Goal: Information Seeking & Learning: Find specific page/section

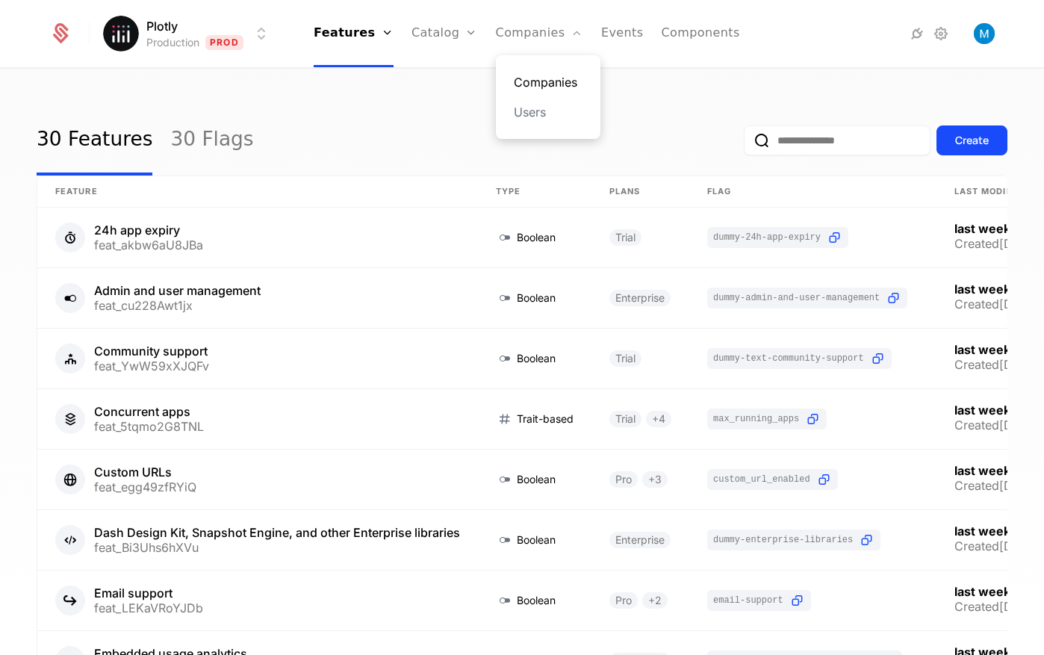
click at [543, 81] on link "Companies" at bounding box center [548, 82] width 69 height 18
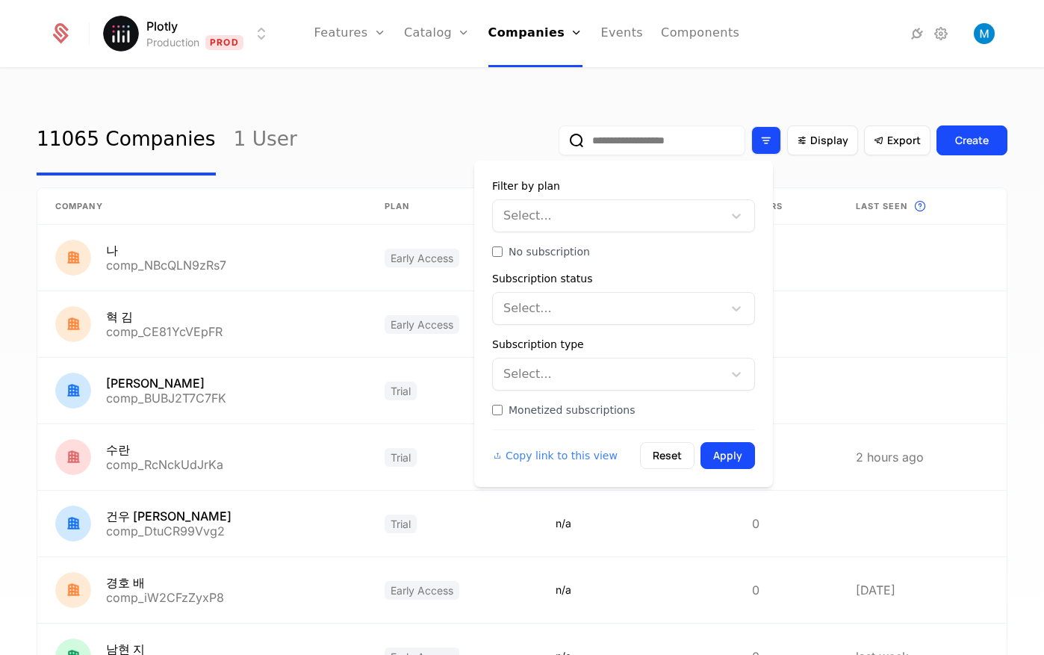
click at [761, 142] on icon "Filter options" at bounding box center [766, 140] width 13 height 13
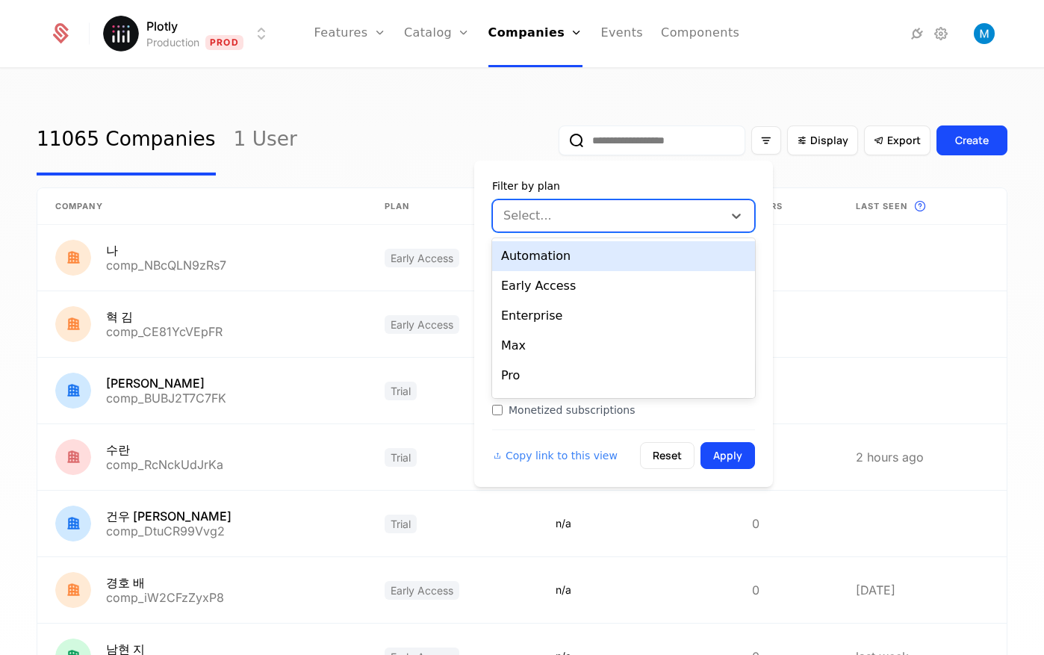
click at [621, 204] on div "Select..." at bounding box center [608, 215] width 230 height 27
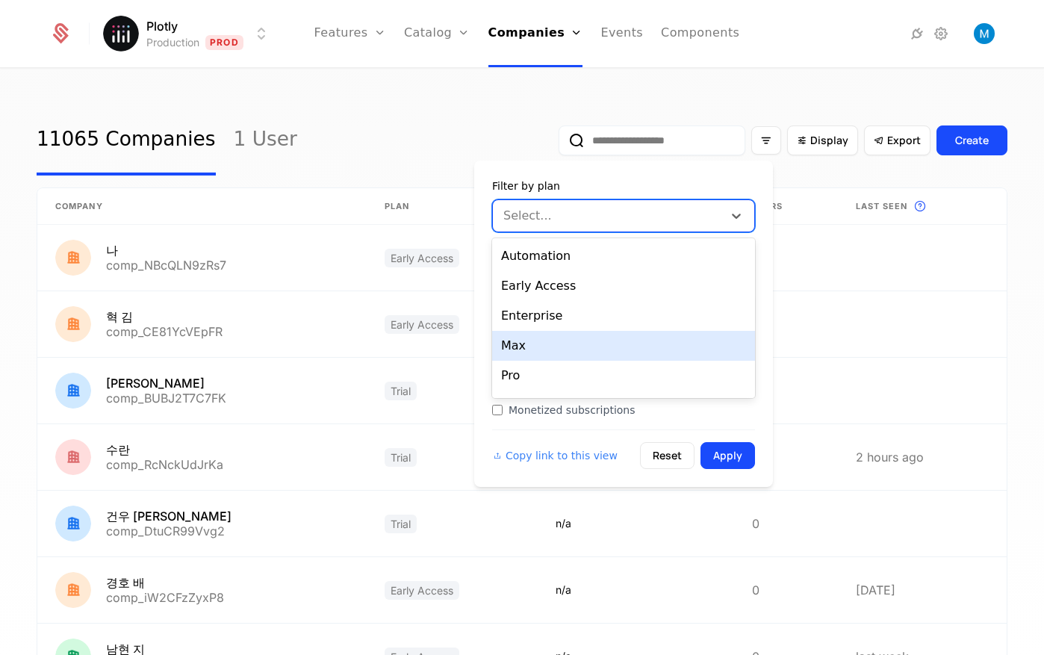
scroll to position [19, 0]
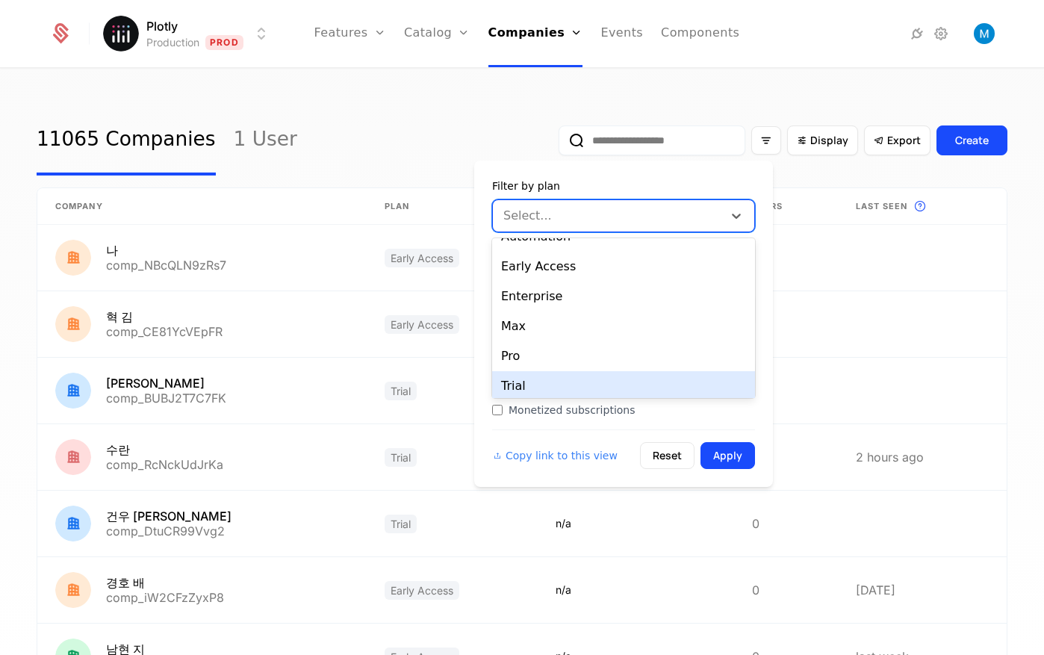
click at [555, 379] on div "Trial" at bounding box center [623, 386] width 263 height 30
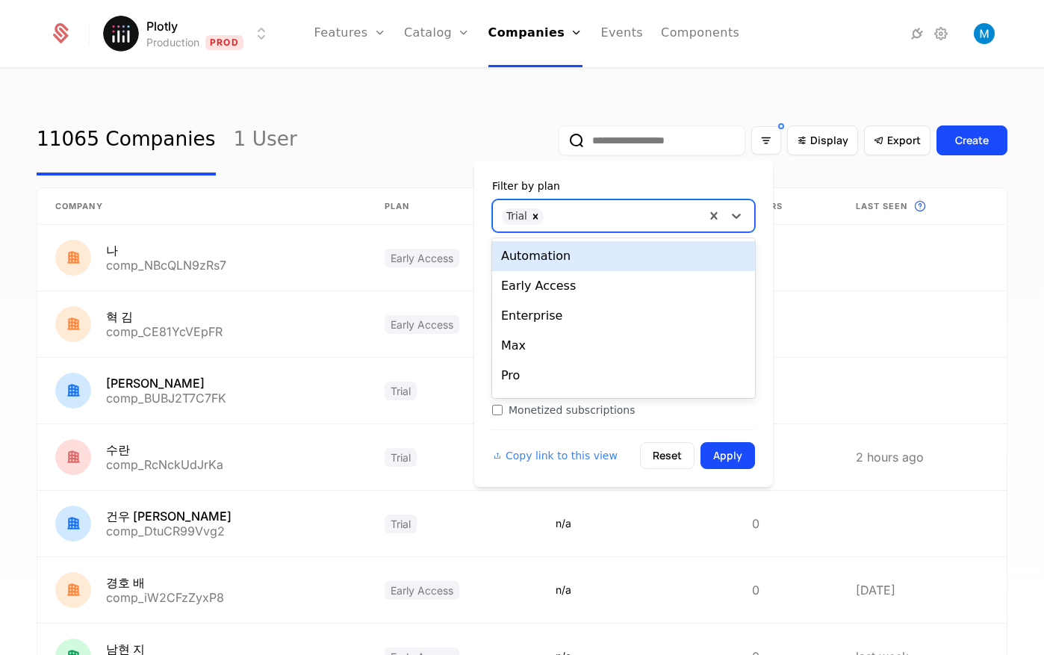
click at [590, 215] on div at bounding box center [623, 214] width 145 height 21
click at [536, 217] on icon "Remove Trial" at bounding box center [535, 216] width 10 height 10
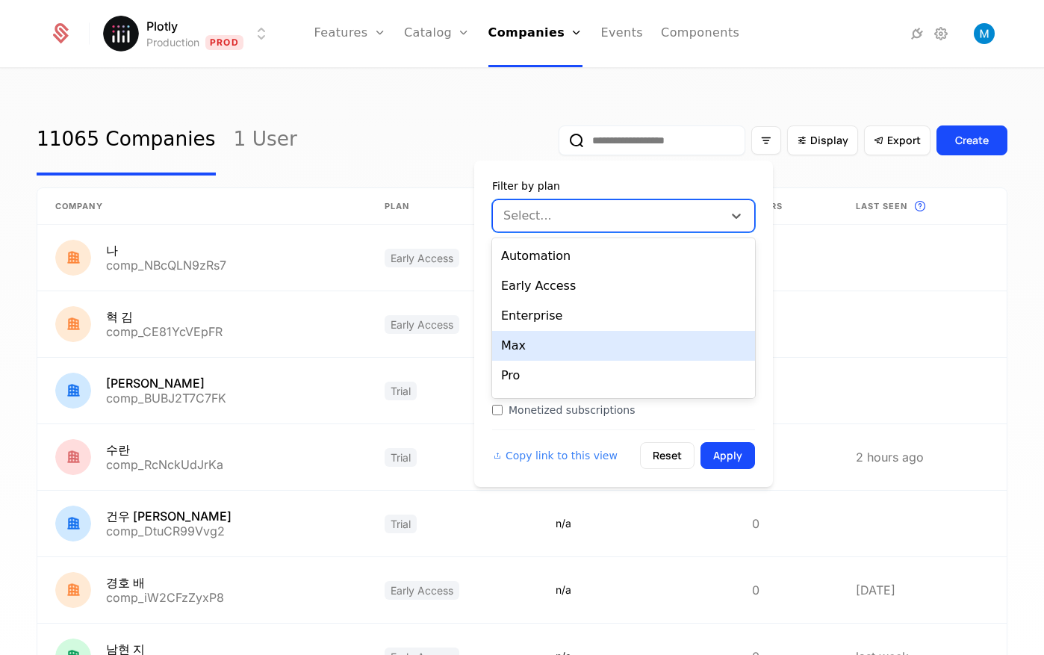
click at [545, 353] on div "Max" at bounding box center [623, 346] width 263 height 30
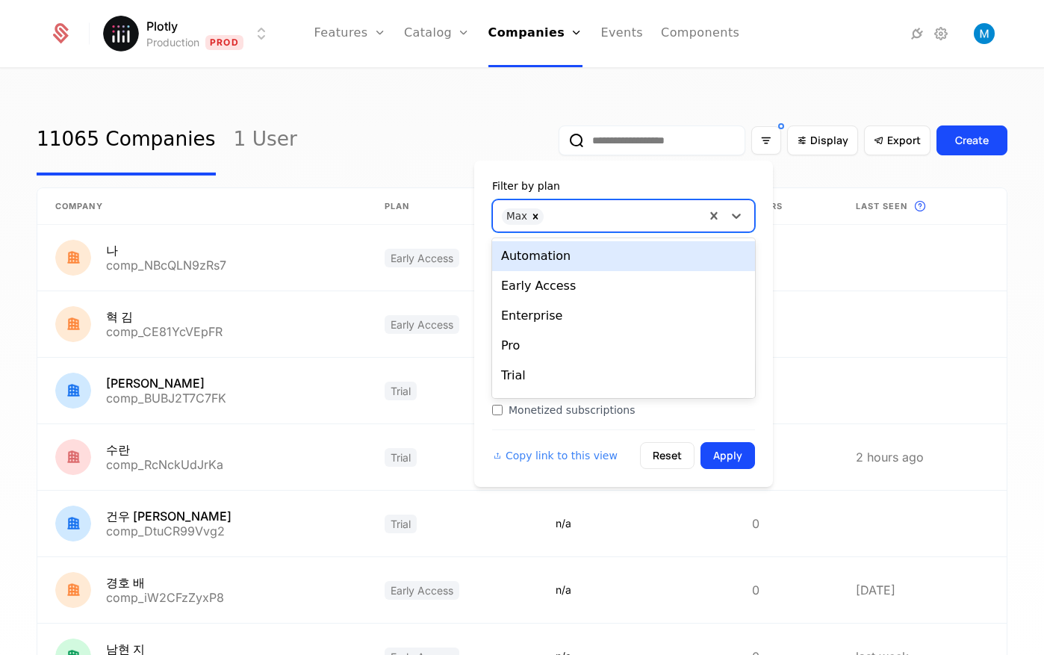
click at [578, 220] on div at bounding box center [623, 214] width 145 height 21
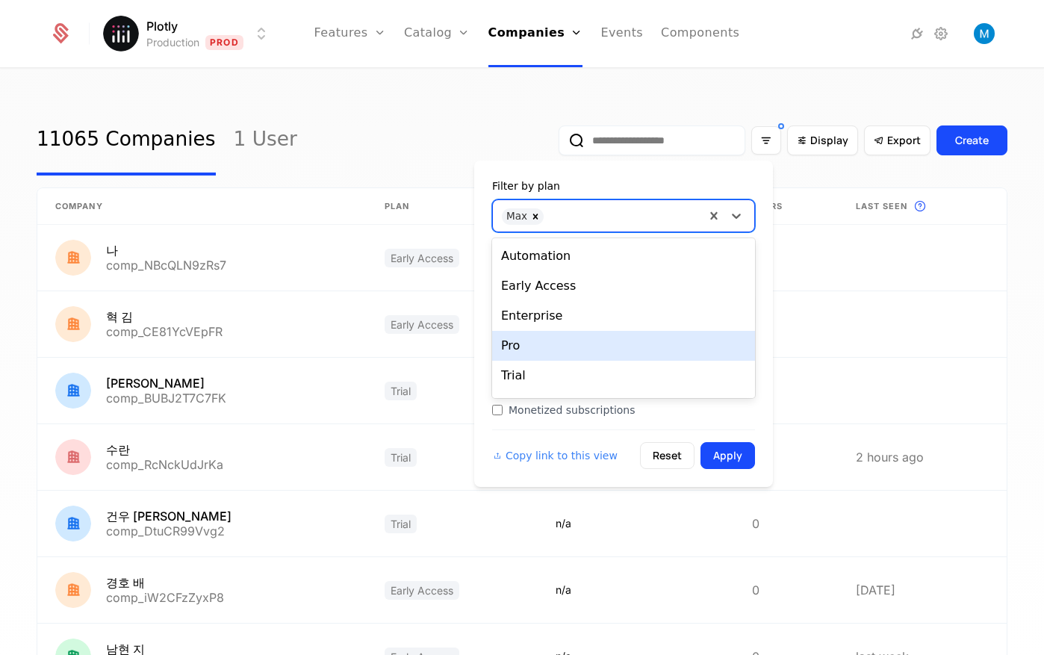
click at [553, 353] on div "Pro" at bounding box center [623, 346] width 263 height 30
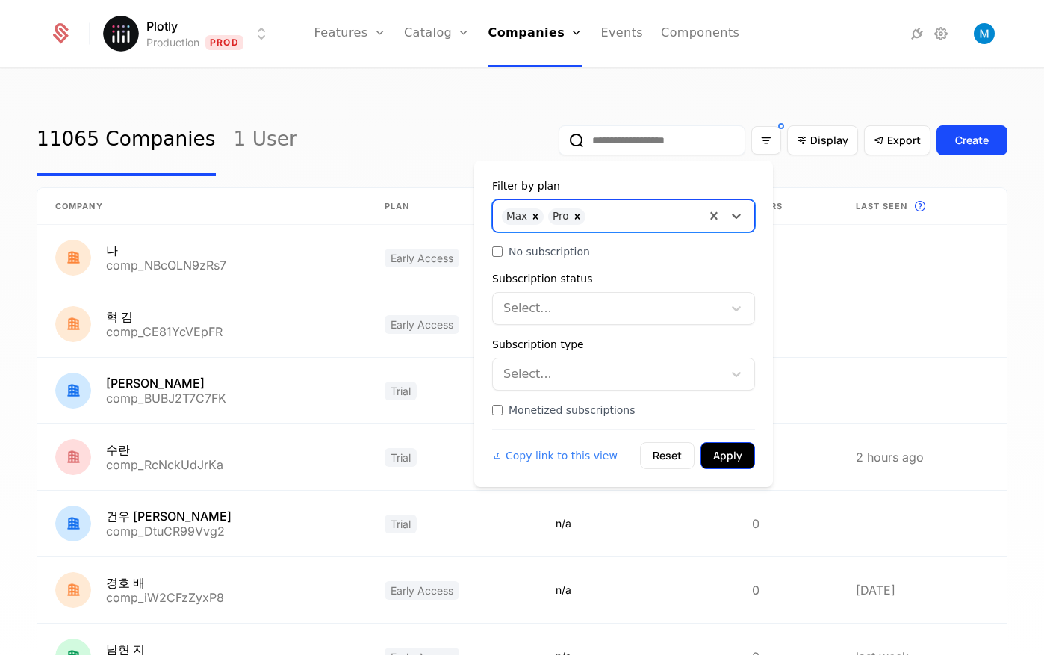
click at [732, 445] on button "Apply" at bounding box center [728, 455] width 55 height 27
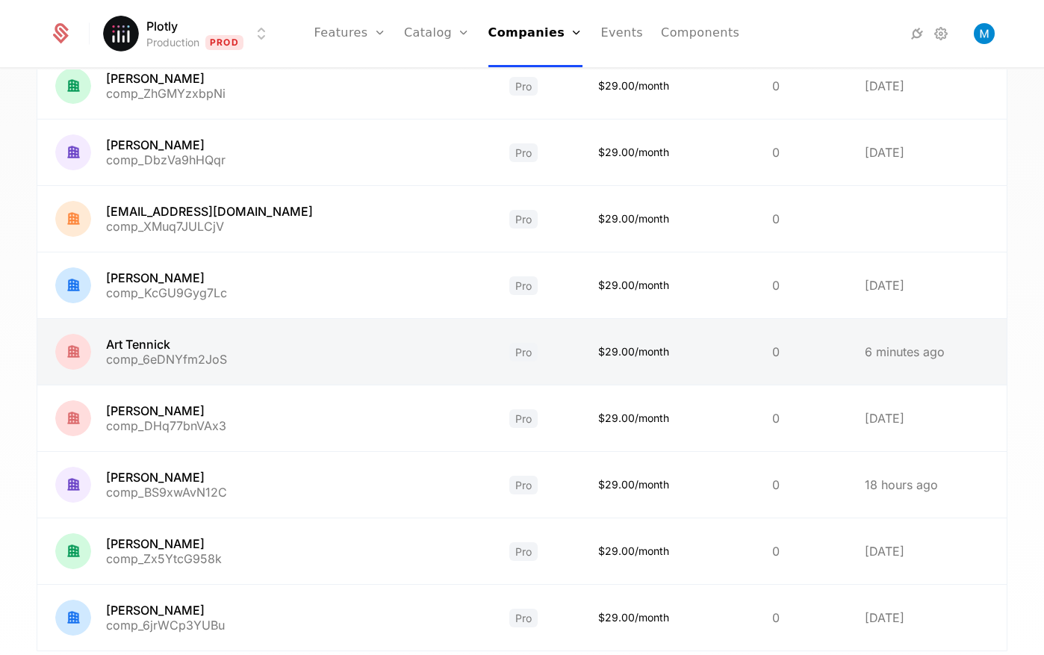
scroll to position [336, 0]
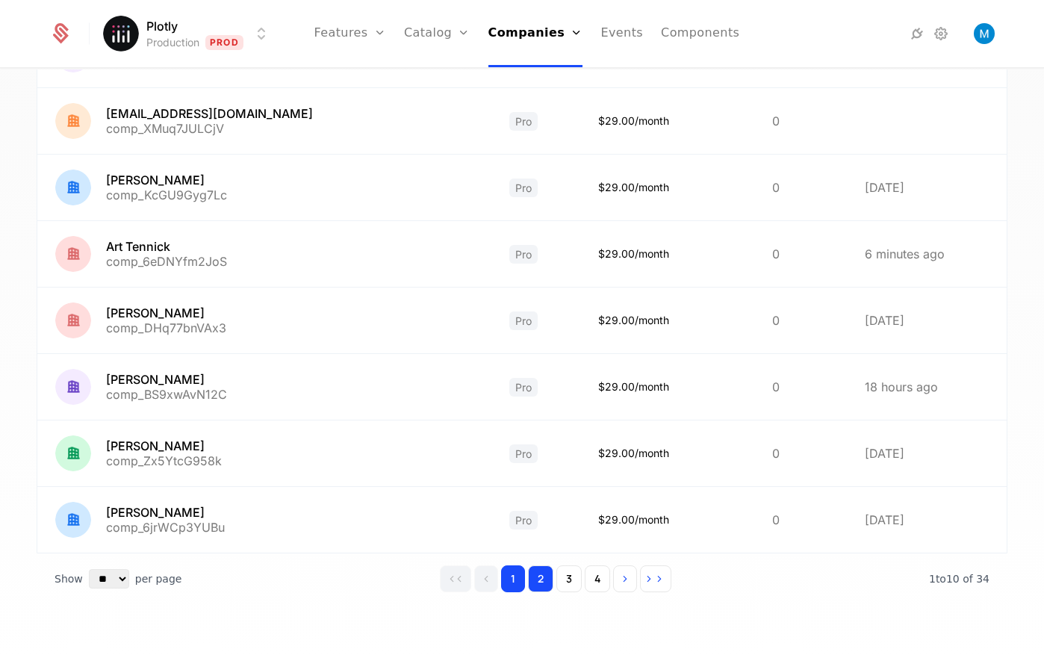
click at [534, 583] on button "2" at bounding box center [540, 578] width 25 height 27
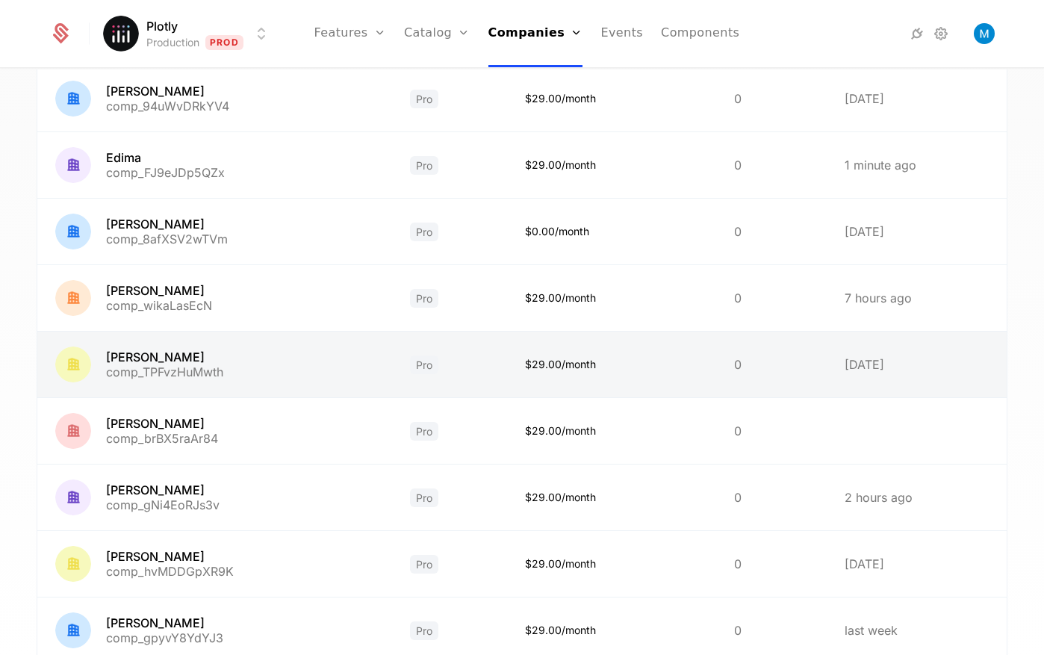
scroll to position [336, 0]
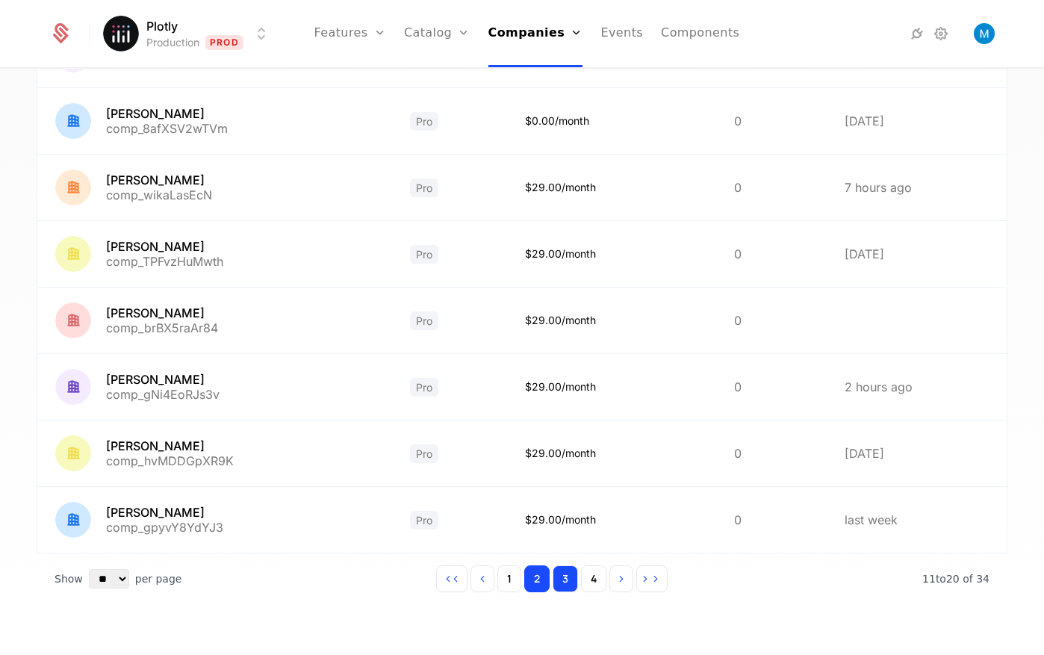
click at [559, 577] on button "3" at bounding box center [565, 578] width 25 height 27
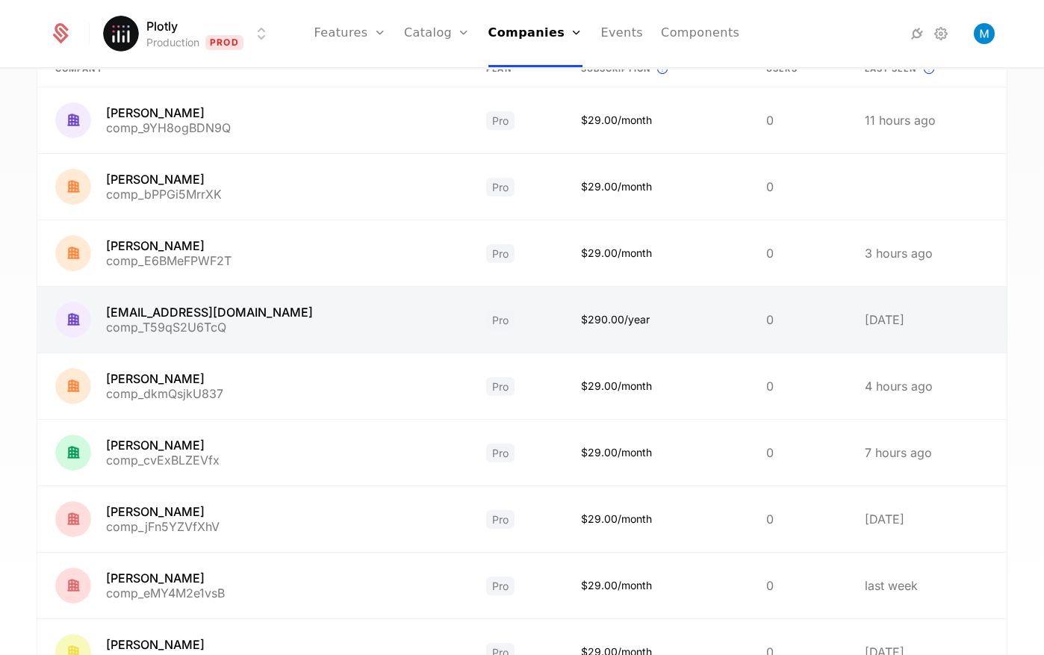
scroll to position [336, 0]
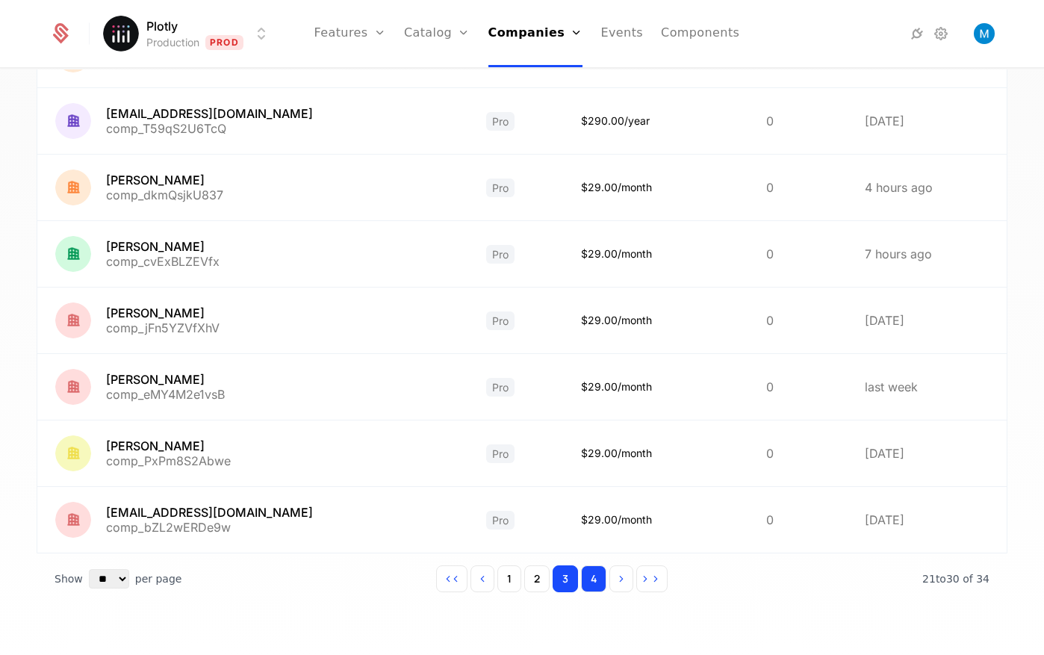
click at [591, 584] on button "4" at bounding box center [593, 578] width 25 height 27
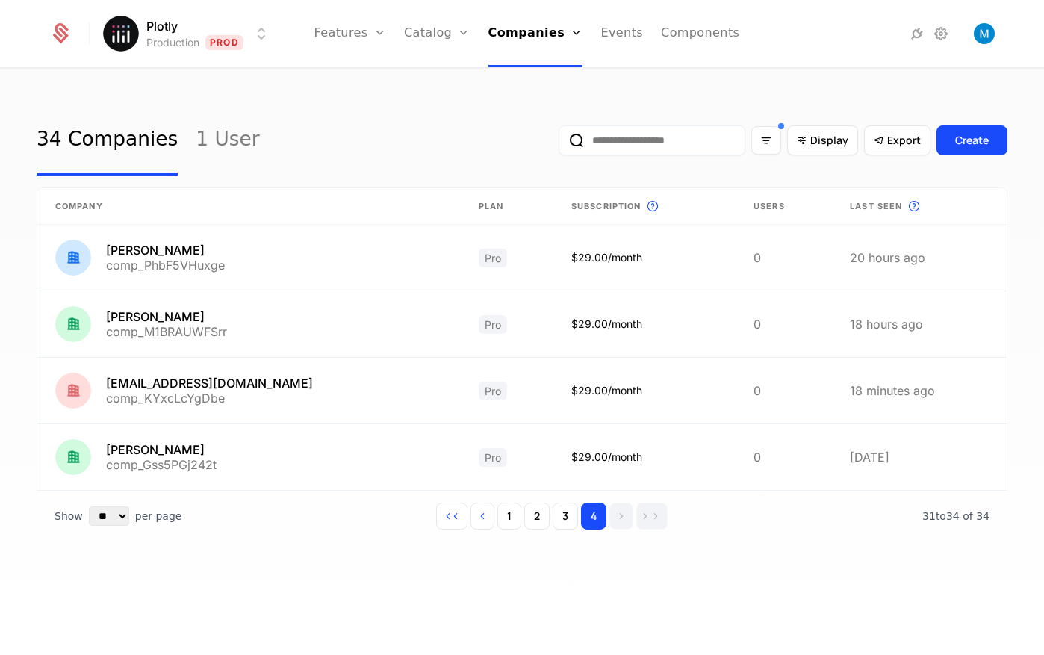
click at [426, 130] on div "34 Companies 1 User Display Export Create" at bounding box center [522, 140] width 971 height 70
click at [510, 515] on button "1" at bounding box center [509, 516] width 24 height 27
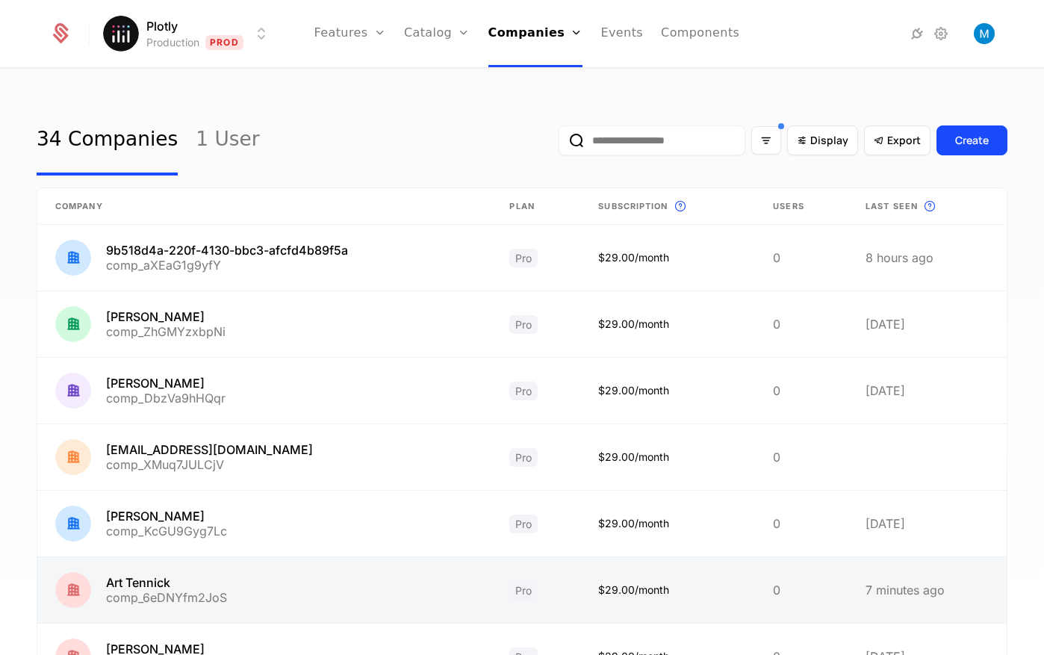
scroll to position [336, 0]
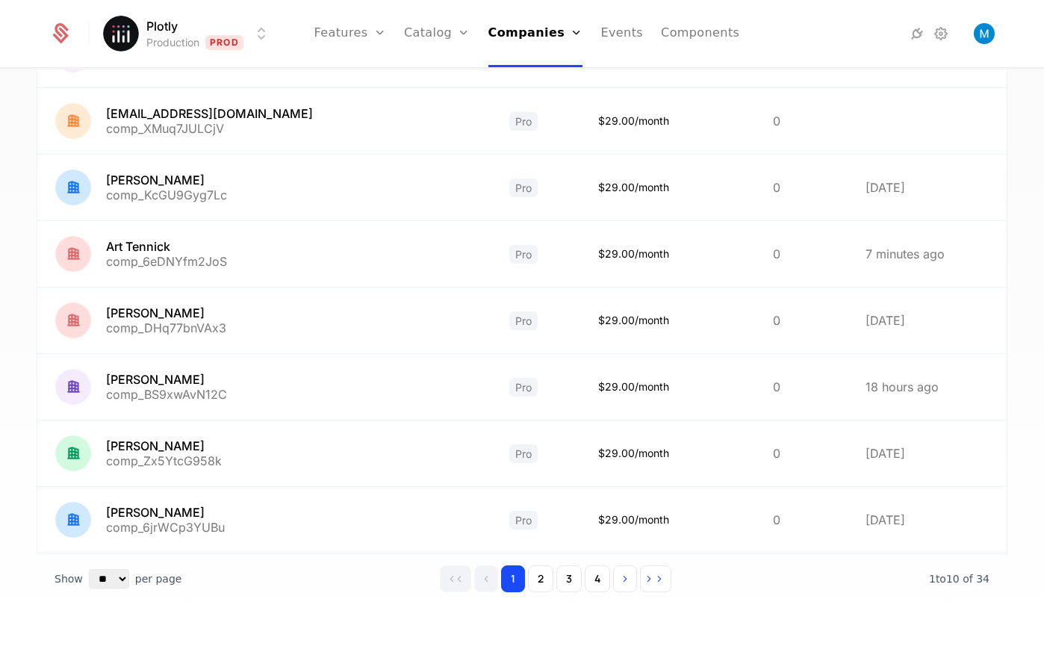
click at [588, 579] on button "4" at bounding box center [597, 578] width 25 height 27
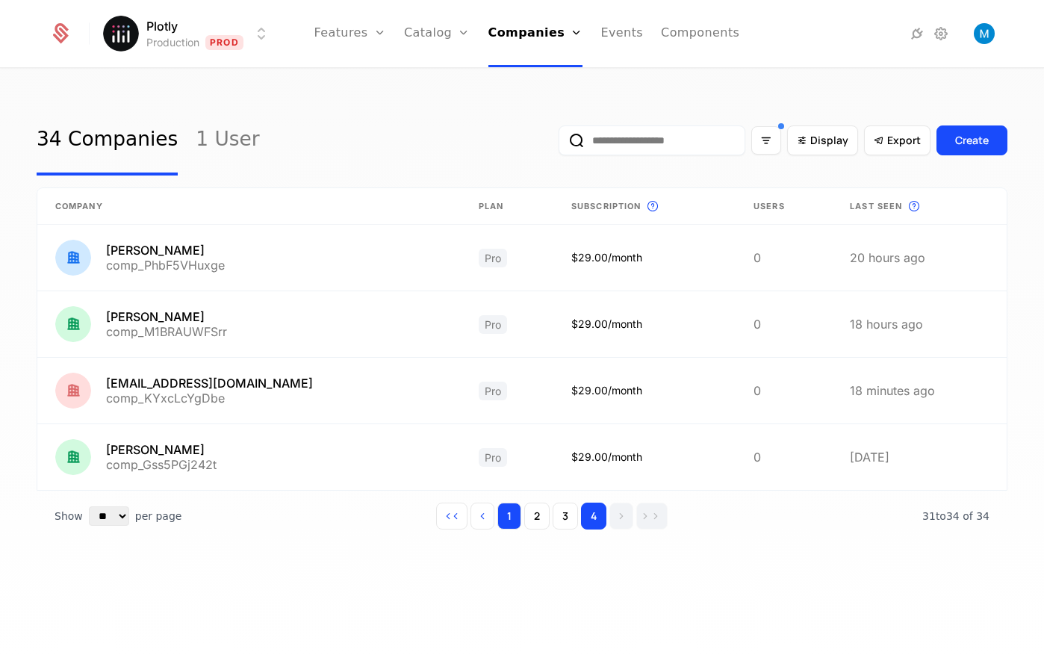
click at [506, 518] on button "1" at bounding box center [509, 516] width 24 height 27
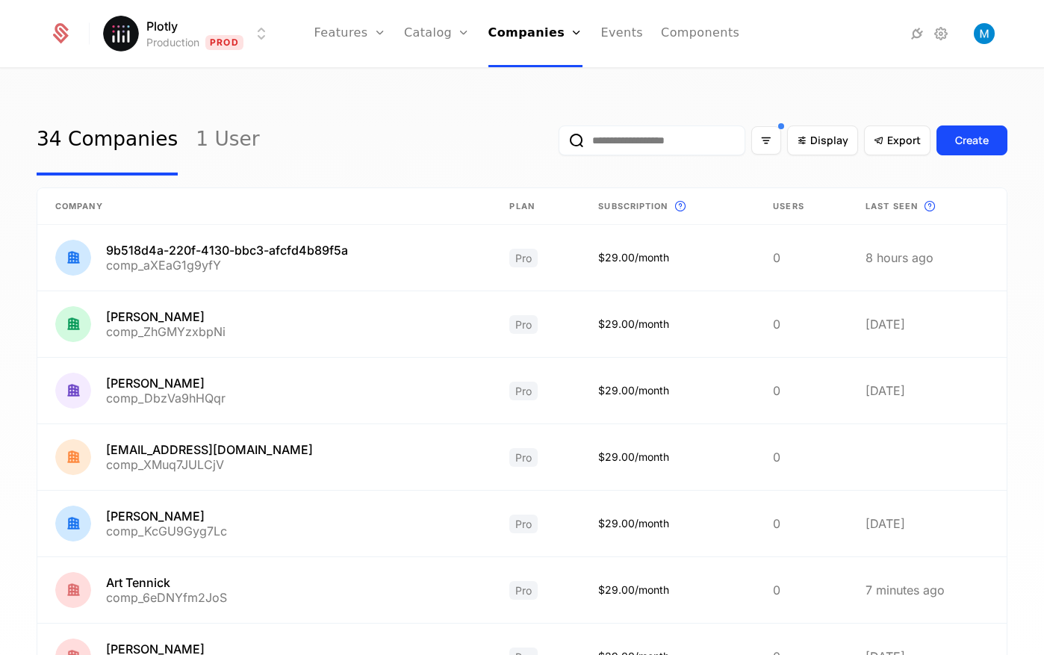
scroll to position [336, 0]
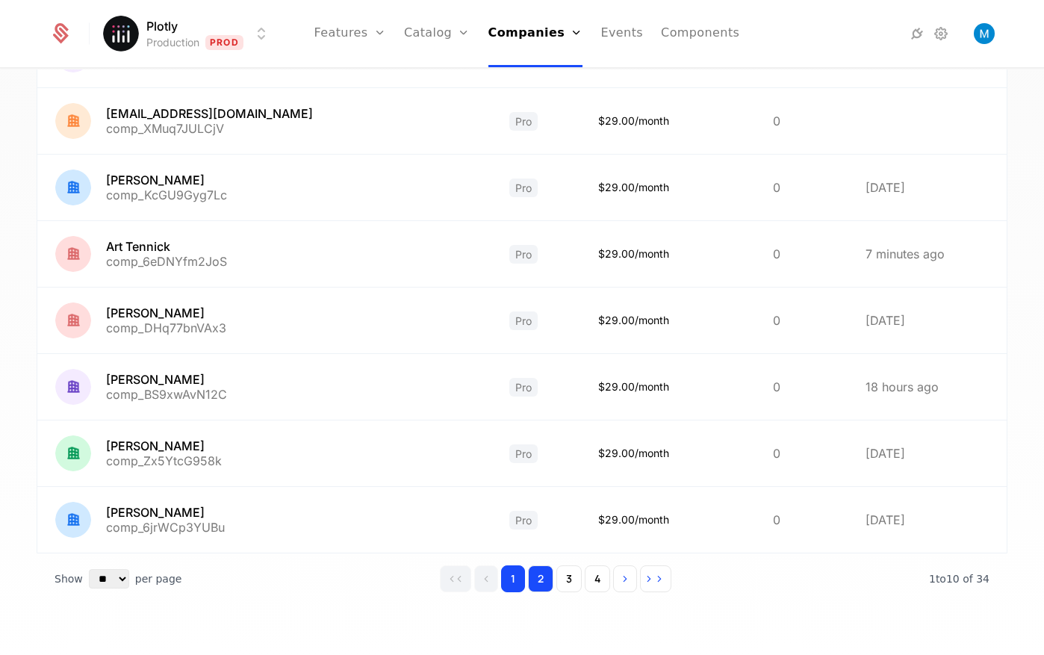
click at [542, 580] on button "2" at bounding box center [540, 578] width 25 height 27
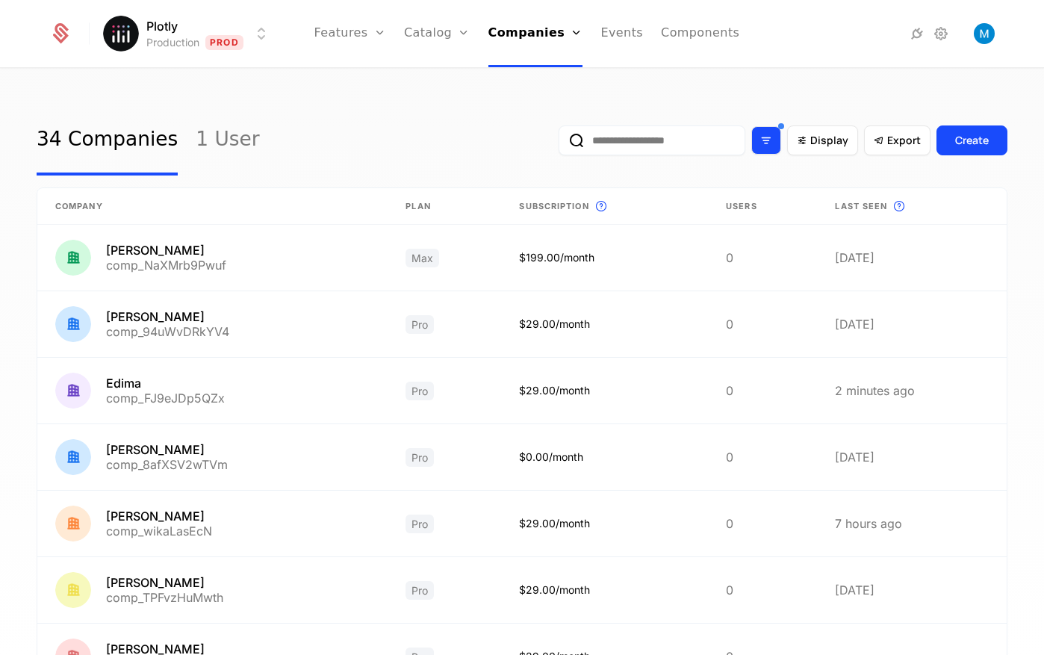
click at [764, 137] on icon "Filter options" at bounding box center [766, 140] width 13 height 13
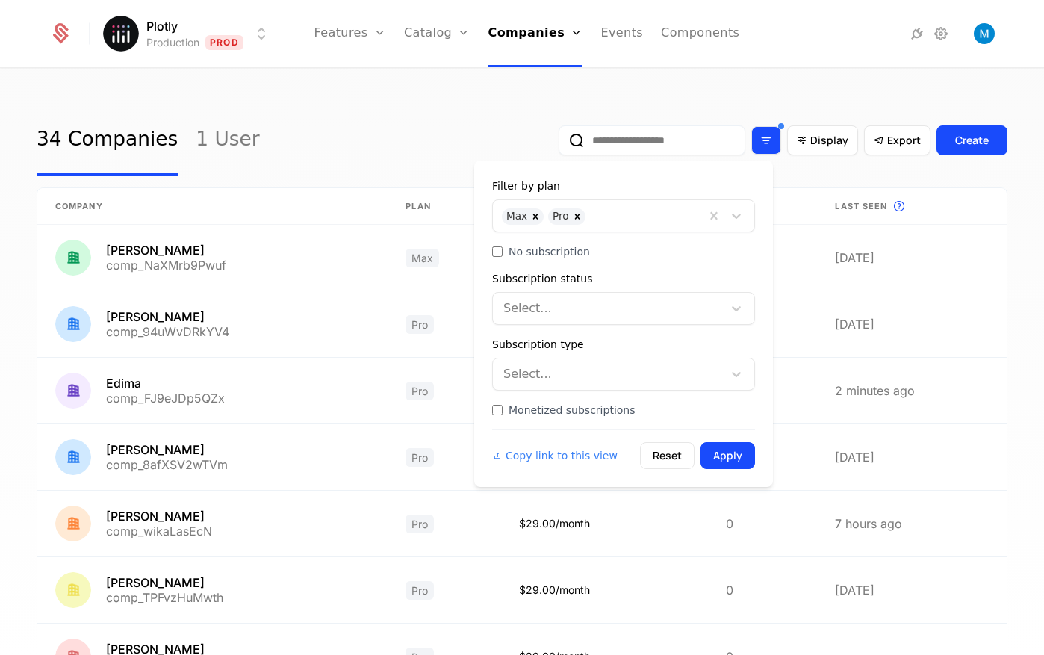
click at [764, 137] on icon "Filter options" at bounding box center [766, 140] width 13 height 13
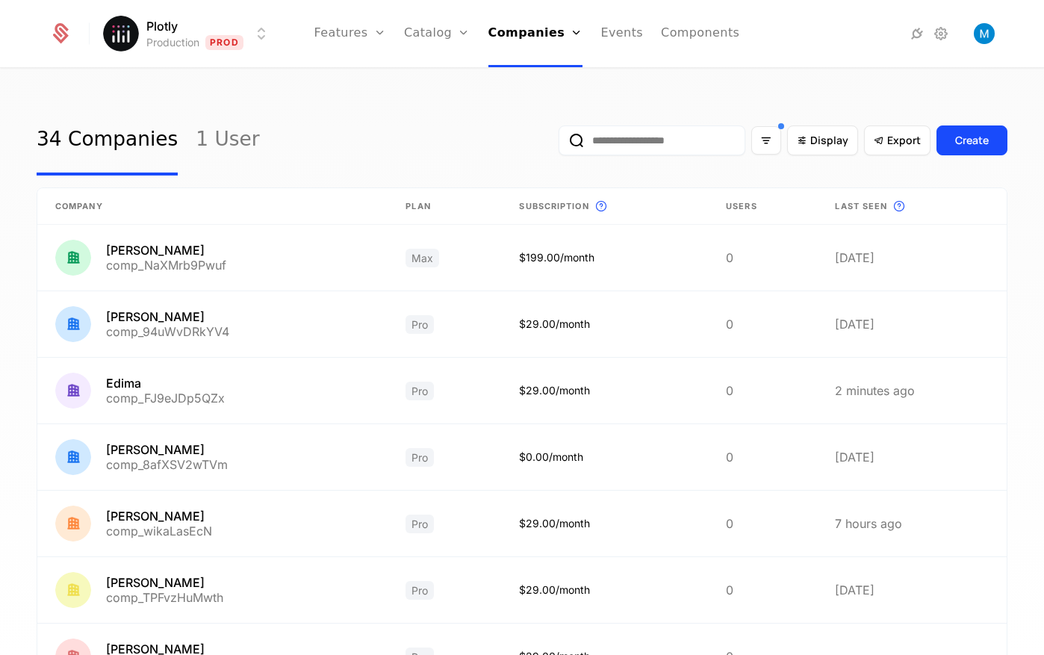
click at [317, 137] on div "34 Companies 1 User Display Export Create" at bounding box center [522, 140] width 971 height 70
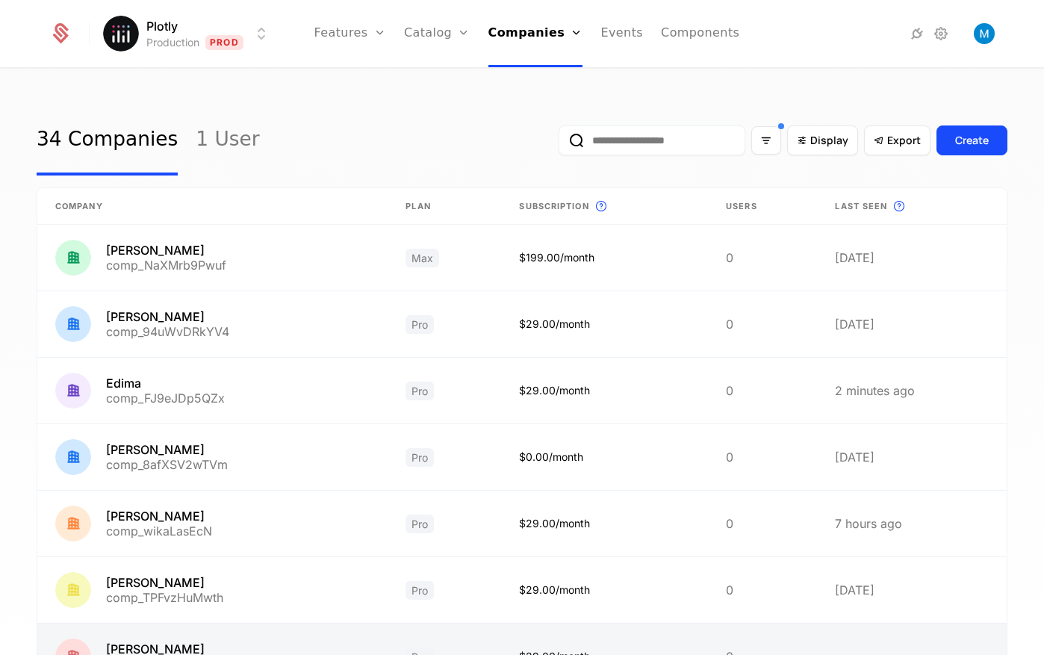
scroll to position [336, 0]
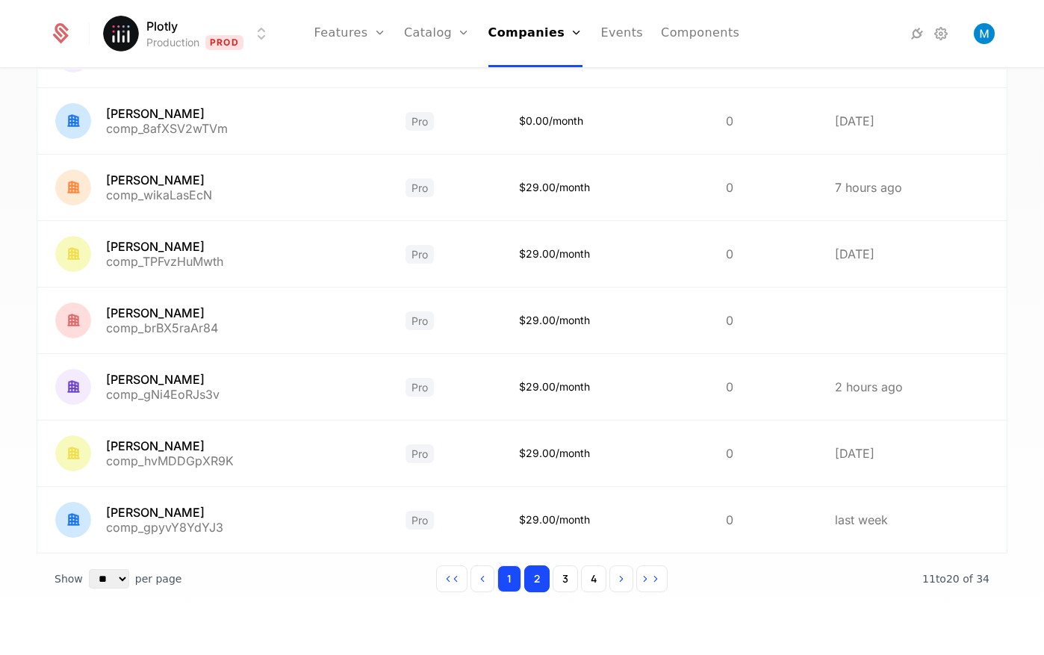
click at [508, 580] on button "1" at bounding box center [509, 578] width 24 height 27
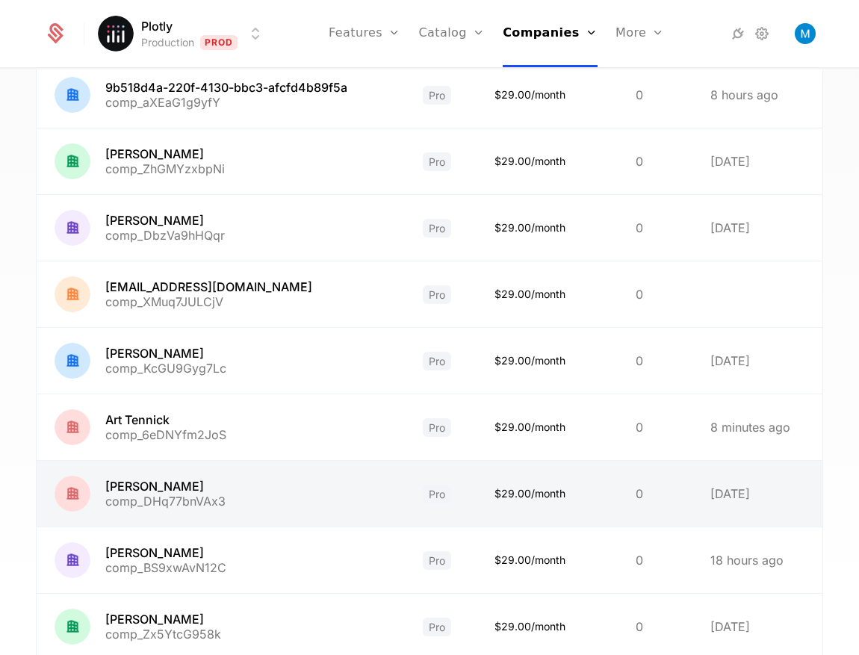
scroll to position [336, 0]
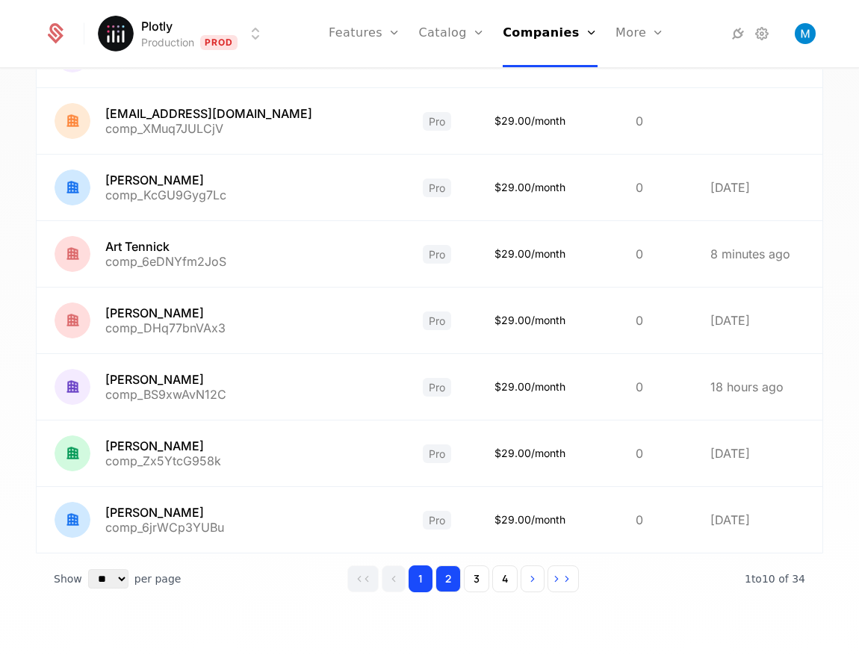
click at [436, 575] on button "2" at bounding box center [447, 578] width 25 height 27
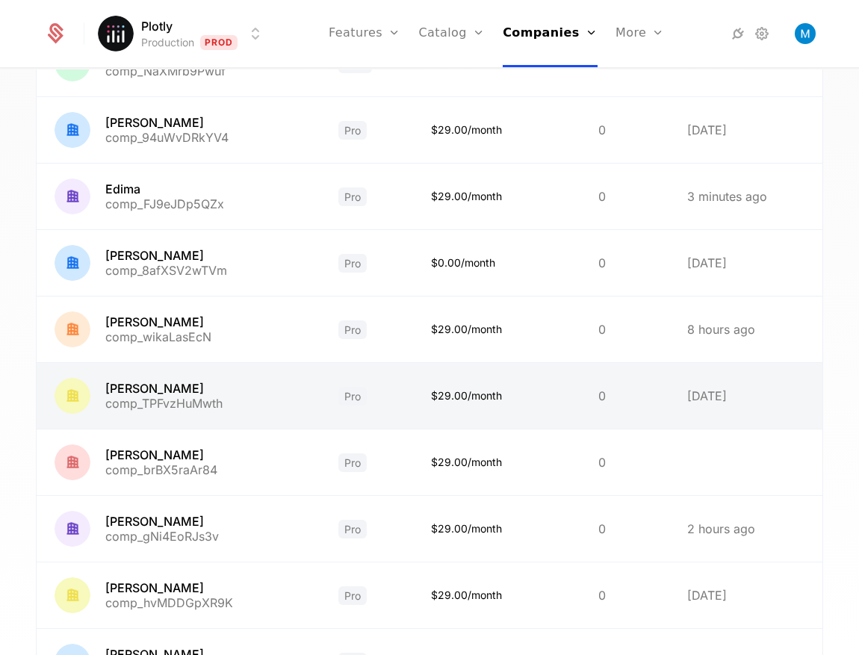
scroll to position [336, 0]
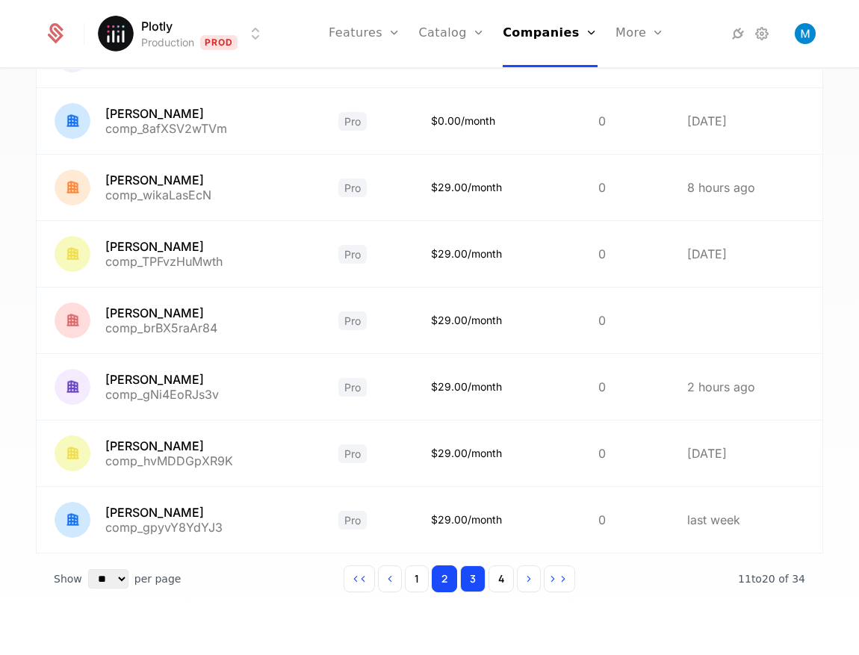
click at [472, 581] on button "3" at bounding box center [472, 578] width 25 height 27
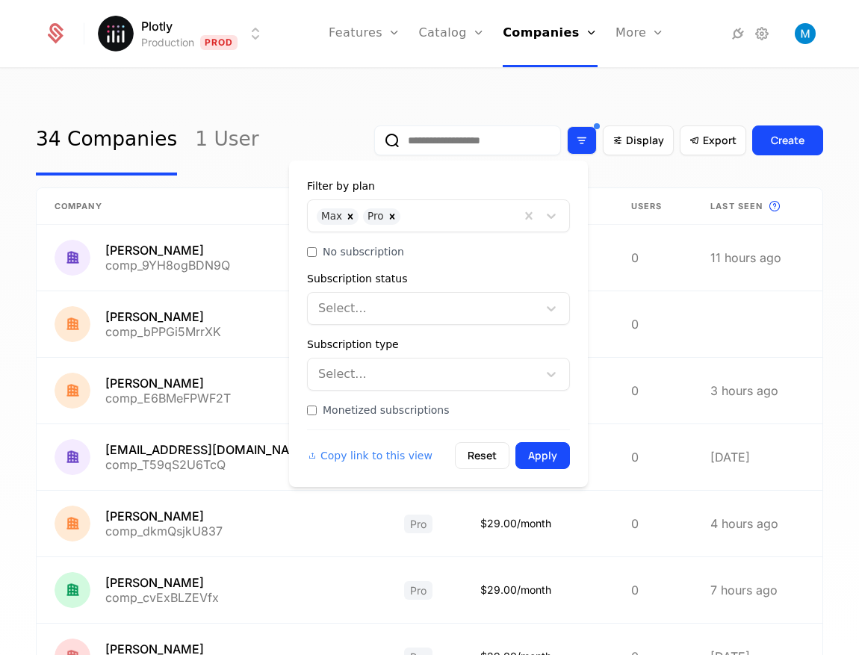
click at [576, 149] on div "Filter options" at bounding box center [582, 140] width 30 height 28
click at [381, 305] on div at bounding box center [424, 308] width 209 height 21
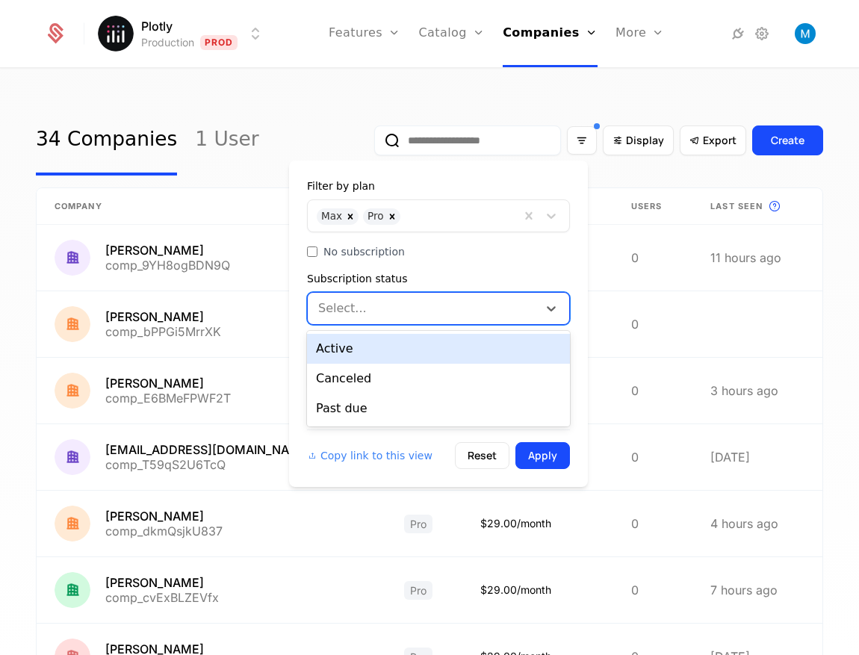
click at [387, 353] on div "Active" at bounding box center [438, 349] width 263 height 30
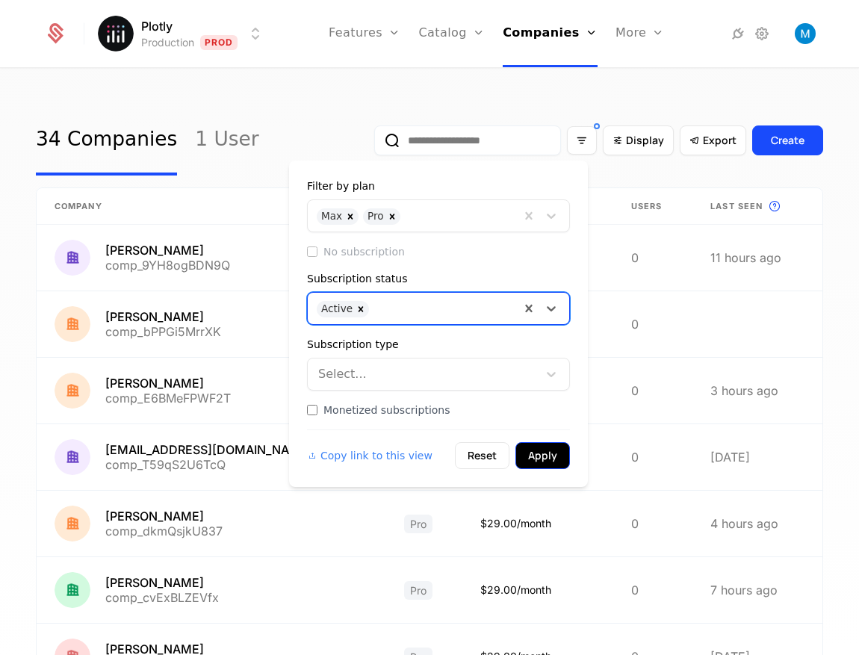
click at [554, 455] on button "Apply" at bounding box center [542, 455] width 55 height 27
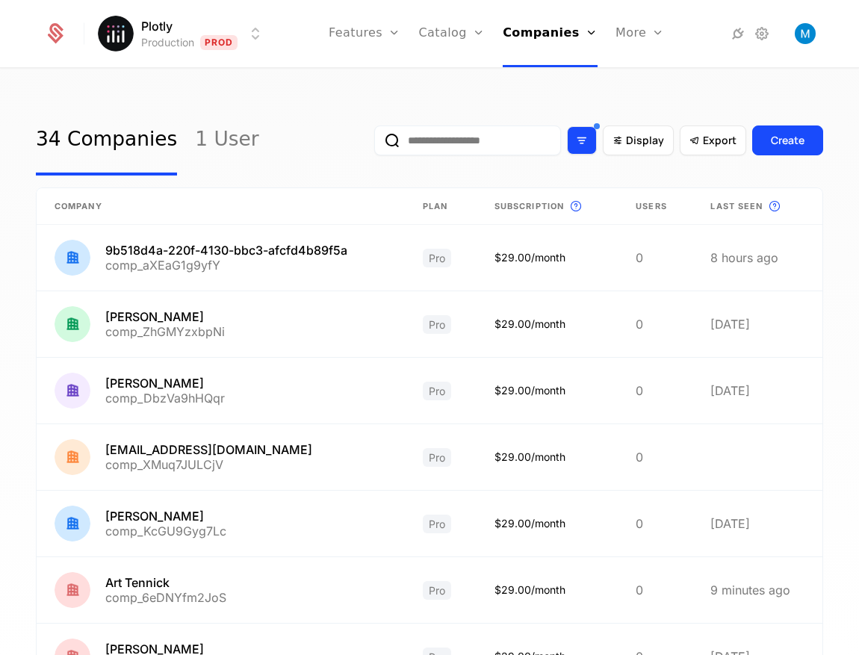
click at [576, 133] on div "Filter options" at bounding box center [582, 140] width 30 height 28
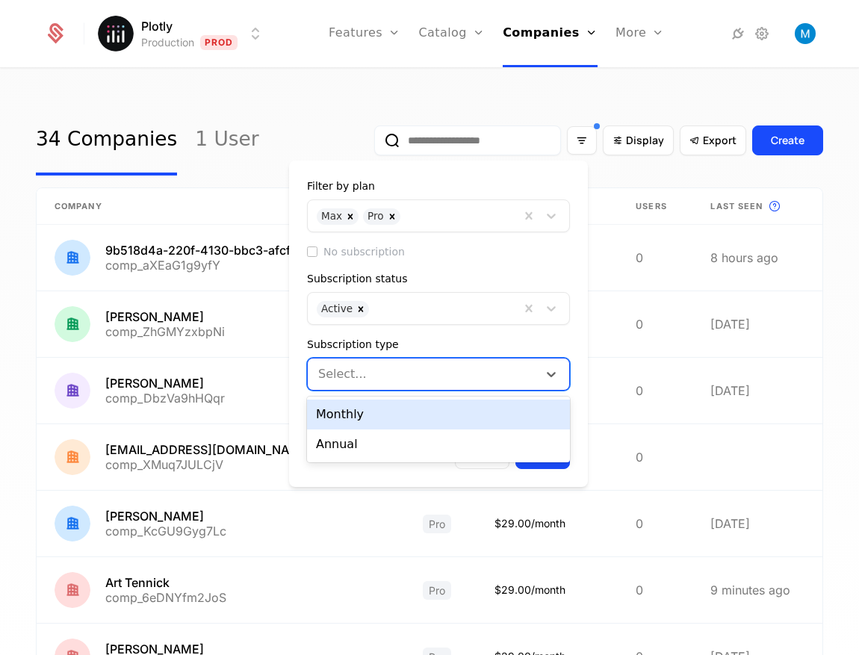
click at [409, 365] on div at bounding box center [424, 374] width 209 height 21
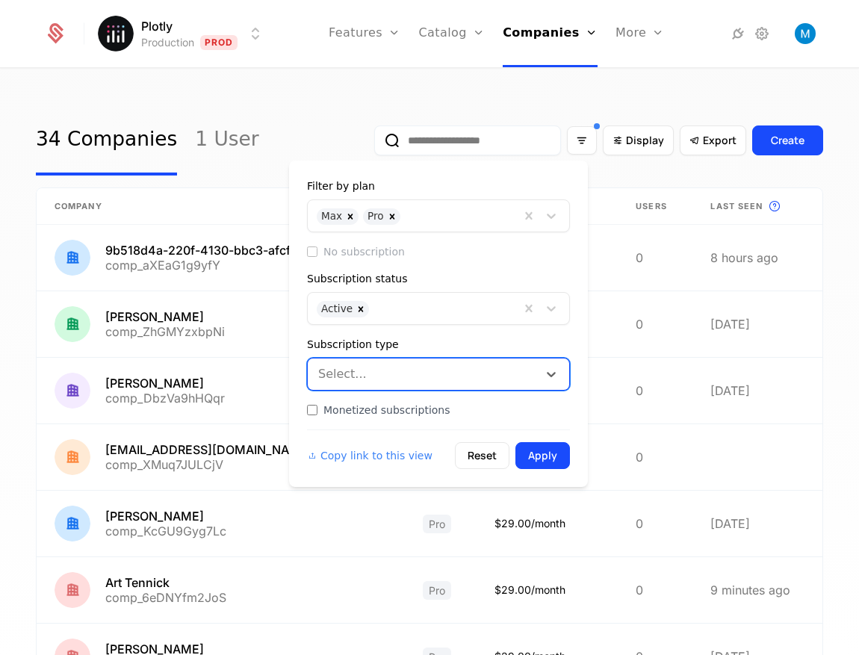
click at [409, 365] on div at bounding box center [424, 374] width 209 height 21
click at [479, 342] on div "Subscription type" at bounding box center [438, 344] width 263 height 15
click at [575, 142] on icon "Filter options" at bounding box center [581, 140] width 13 height 13
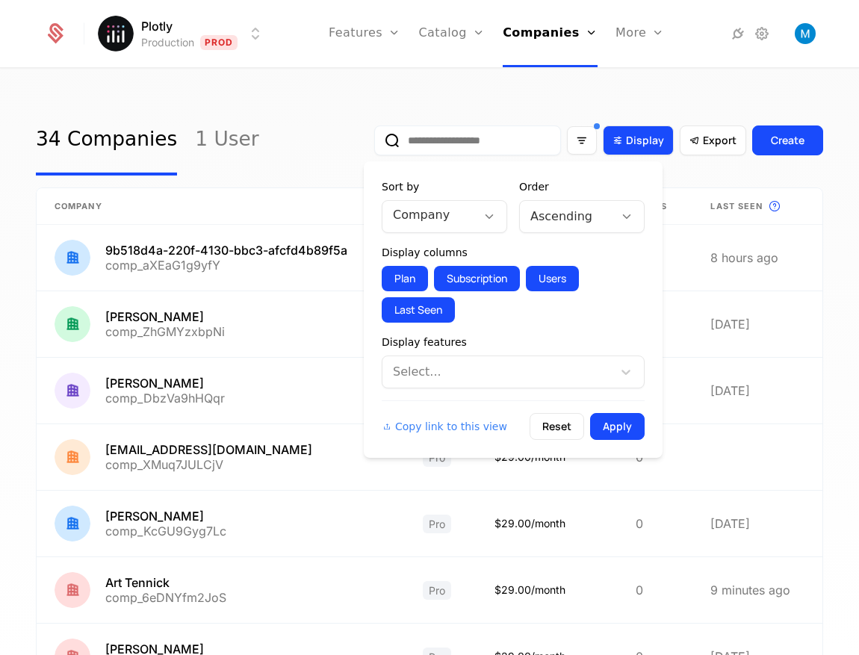
click at [626, 141] on span "Display" at bounding box center [645, 140] width 38 height 15
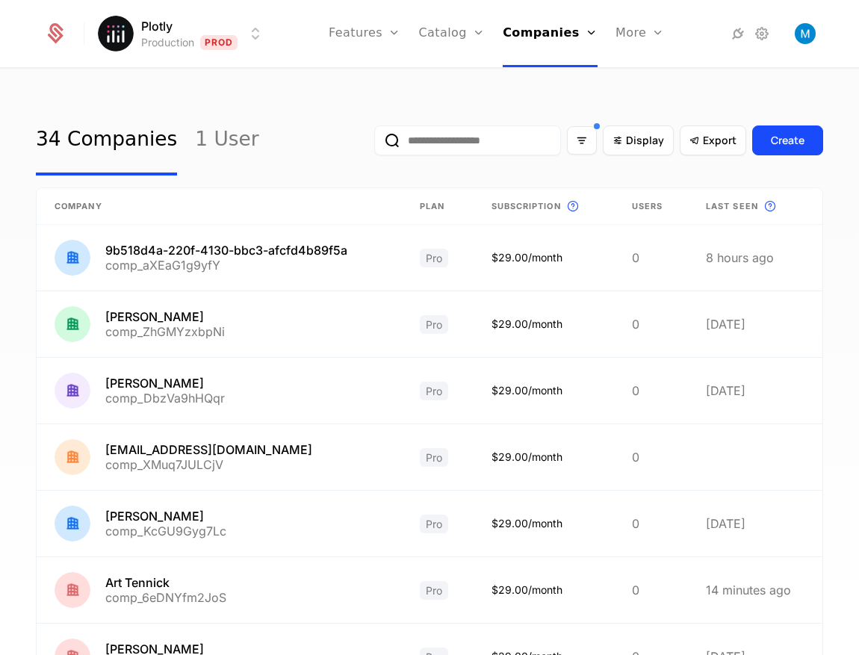
click at [443, 143] on input "email" at bounding box center [467, 140] width 187 height 30
click at [576, 136] on icon "Filter options" at bounding box center [581, 140] width 13 height 13
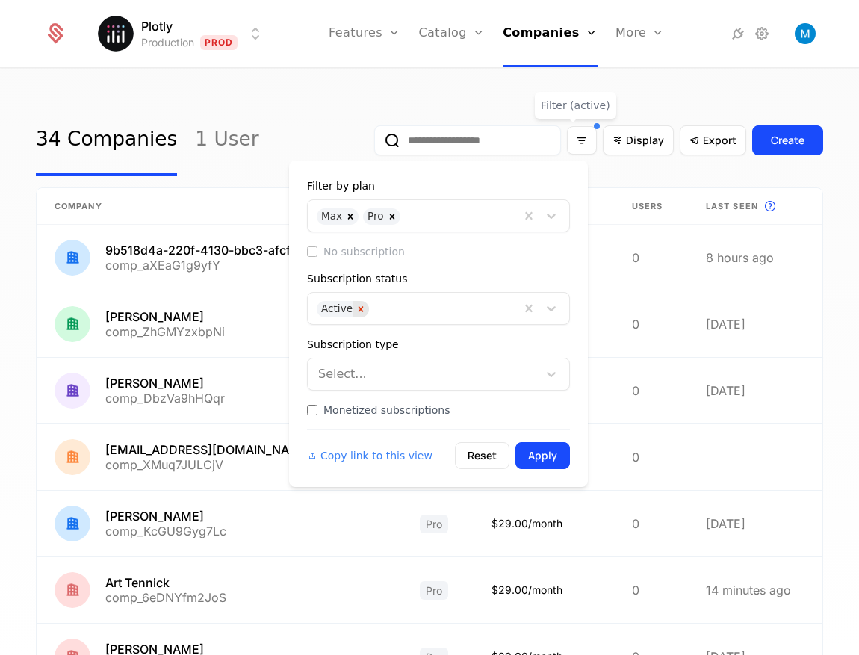
click at [359, 311] on icon "Remove Active" at bounding box center [361, 308] width 5 height 5
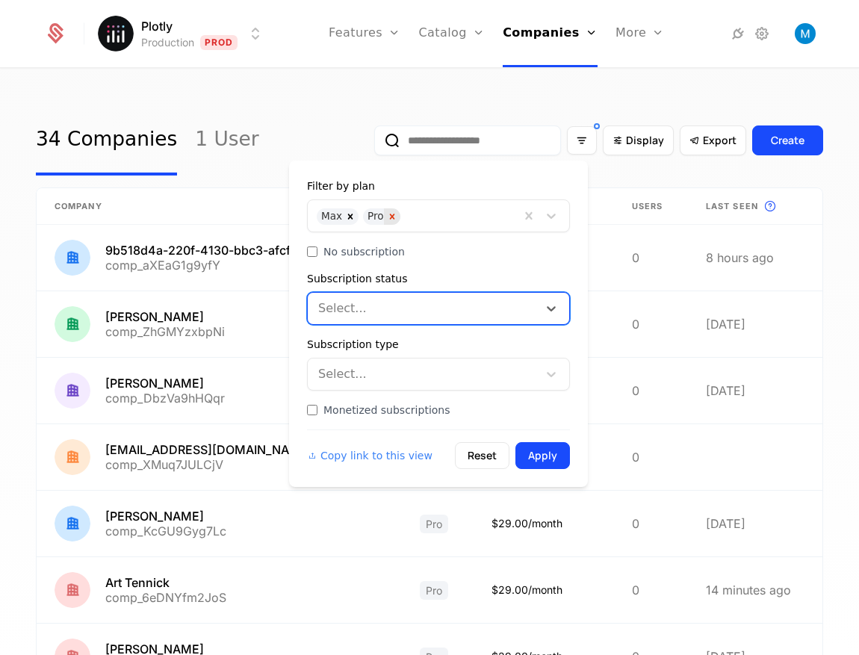
click at [388, 213] on icon "Remove Pro" at bounding box center [392, 216] width 10 height 10
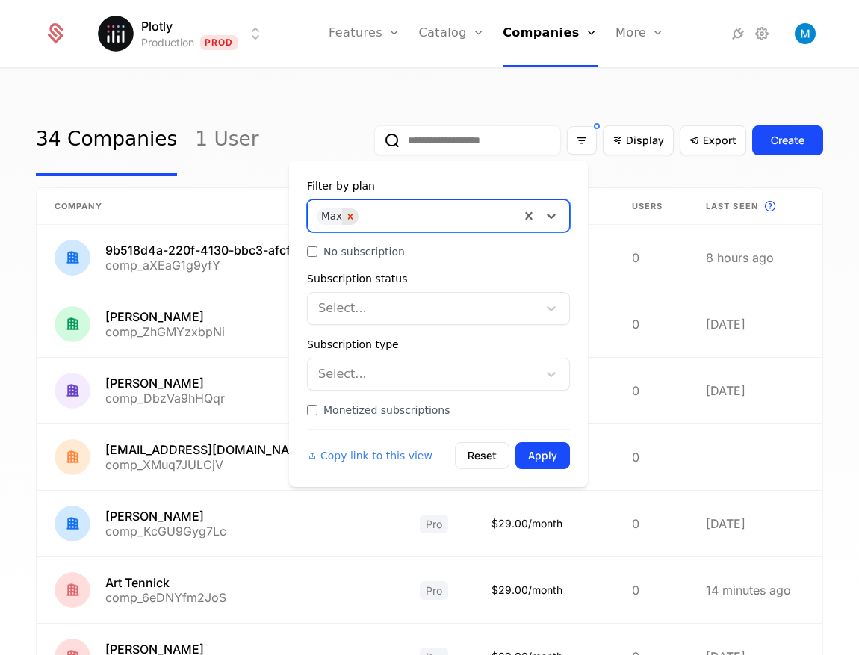
click at [349, 219] on icon "Remove Max" at bounding box center [350, 216] width 10 height 10
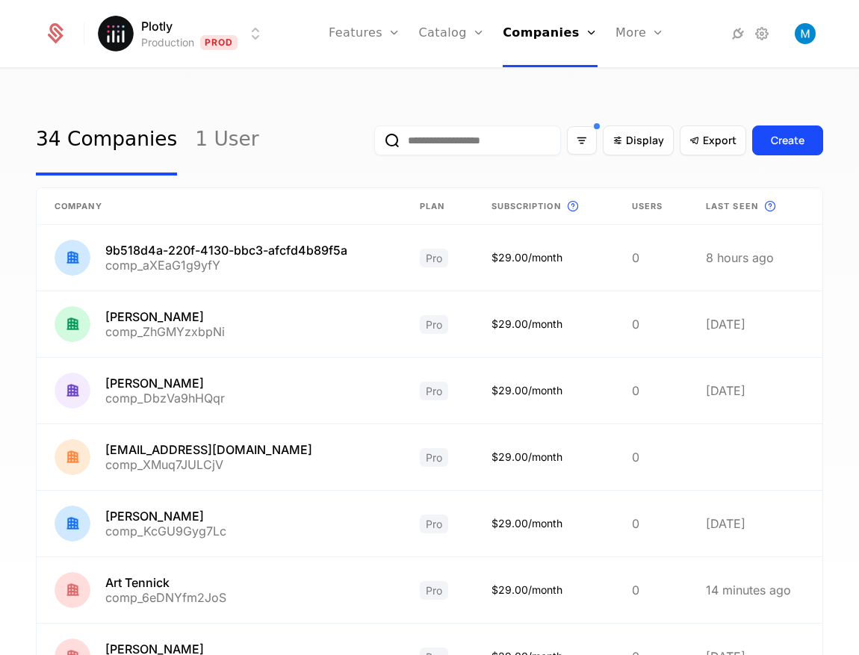
click at [433, 144] on input "email" at bounding box center [467, 140] width 187 height 30
click at [374, 143] on button "submit" at bounding box center [374, 143] width 0 height 0
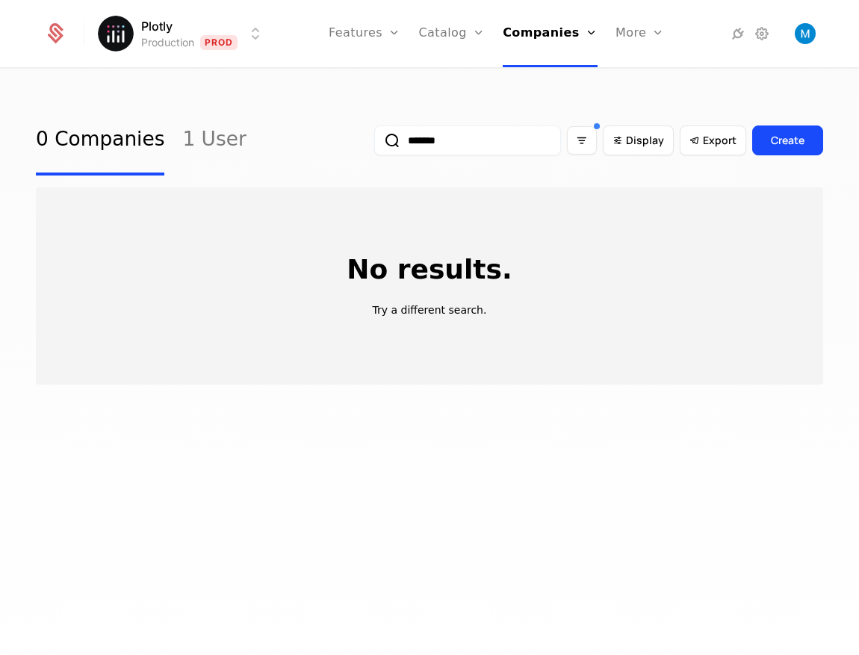
click at [436, 135] on input "*******" at bounding box center [467, 140] width 187 height 30
type input "*********"
click at [374, 143] on button "submit" at bounding box center [374, 143] width 0 height 0
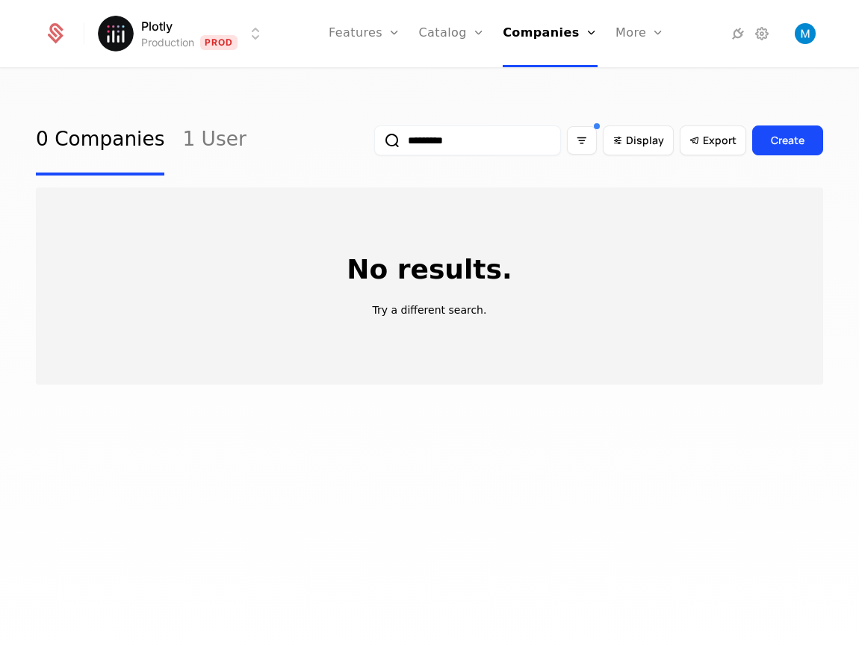
click at [515, 150] on input "*********" at bounding box center [467, 140] width 187 height 30
click at [512, 144] on input "*********" at bounding box center [467, 140] width 187 height 30
type input "****"
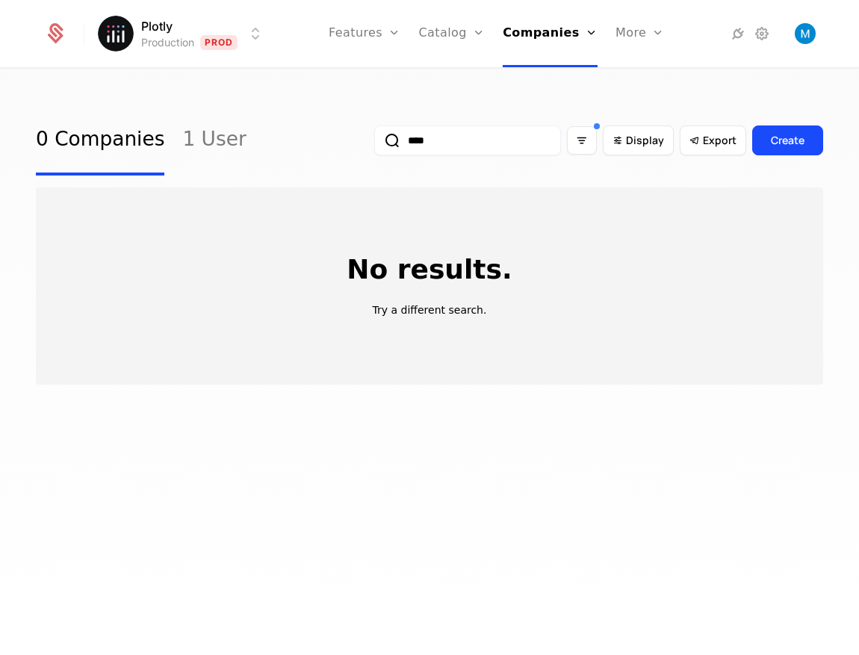
click at [374, 143] on button "submit" at bounding box center [374, 143] width 0 height 0
click at [499, 146] on input "****" at bounding box center [467, 140] width 187 height 30
click at [464, 139] on input "****" at bounding box center [467, 140] width 187 height 30
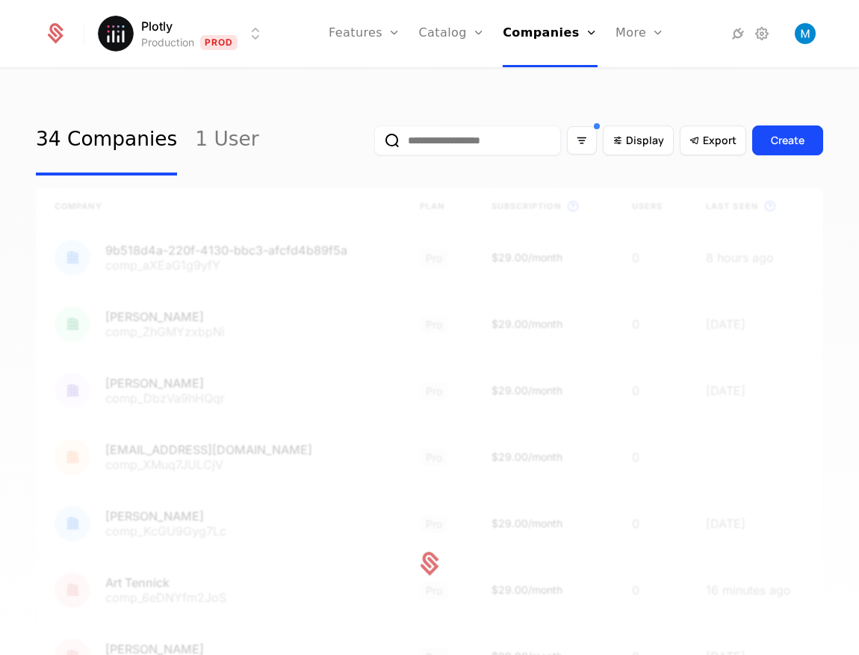
click at [541, 105] on div "34 Companies 1 User Display Export Create Company Plan Subscription This is the…" at bounding box center [429, 366] width 859 height 595
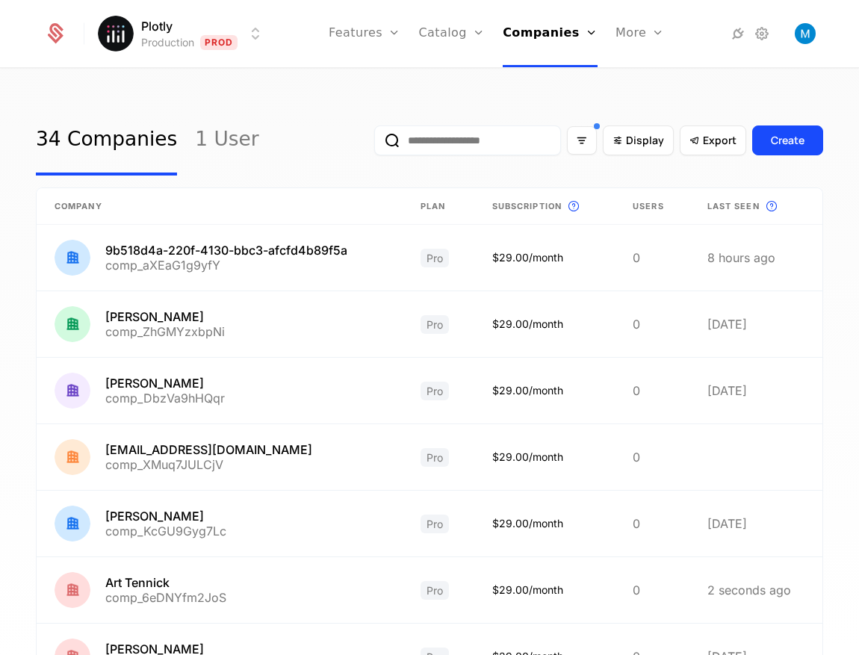
click at [407, 79] on div "34 Companies 1 User Display Export Create Company Plan Subscription This is the…" at bounding box center [429, 366] width 859 height 595
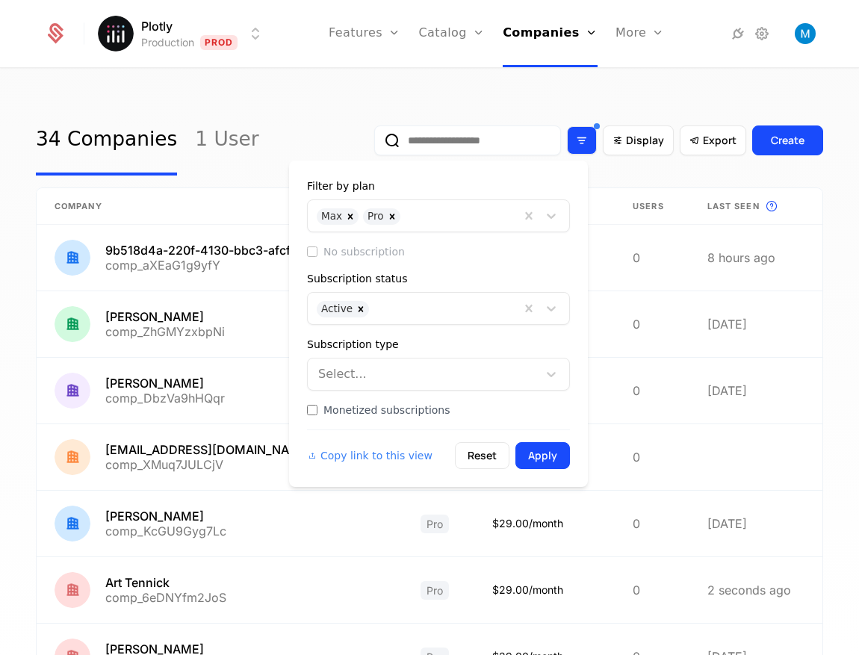
click at [575, 141] on icon "Filter options" at bounding box center [581, 140] width 13 height 13
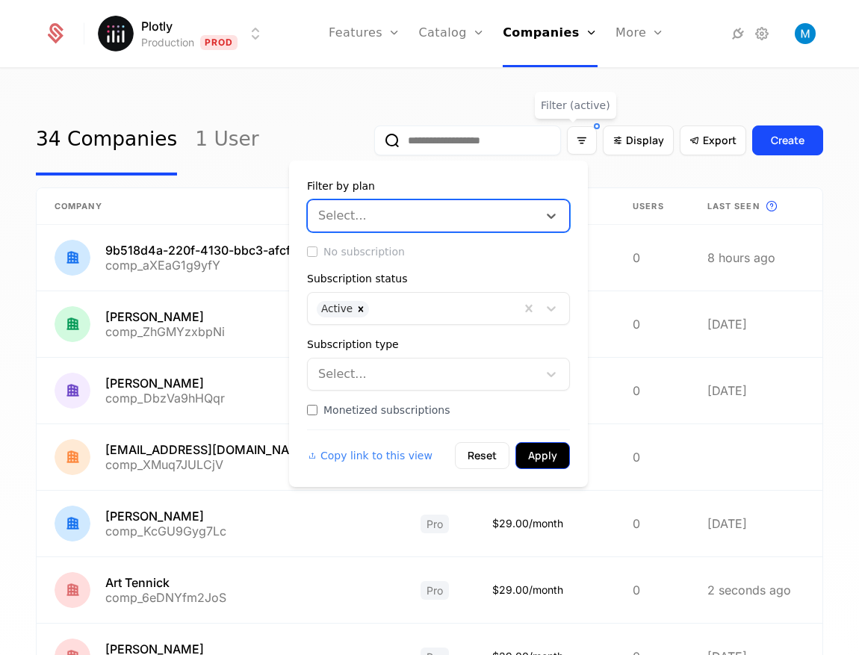
click at [547, 455] on button "Apply" at bounding box center [542, 455] width 55 height 27
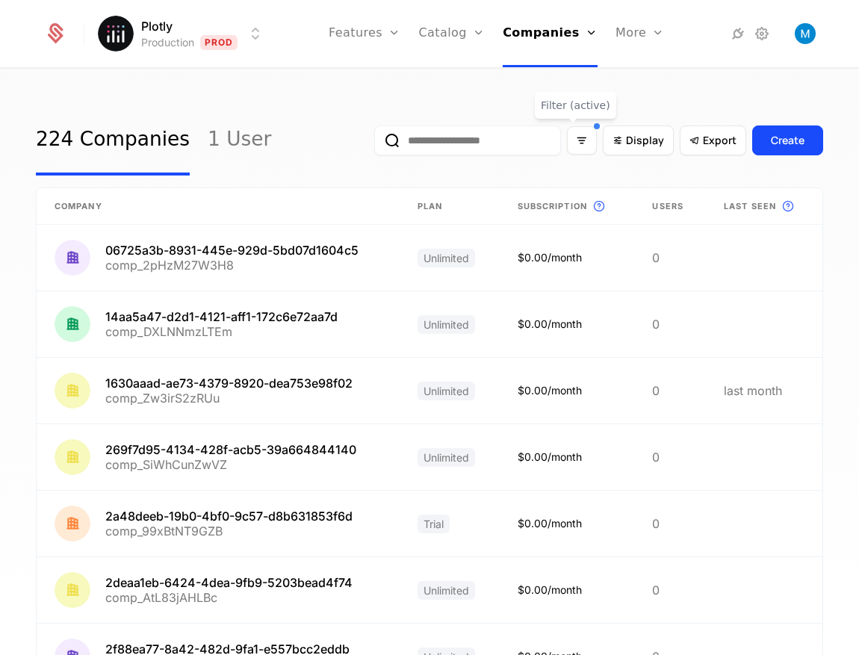
click at [441, 135] on input "email" at bounding box center [467, 140] width 187 height 30
type input "*******"
click at [374, 143] on button "submit" at bounding box center [374, 143] width 0 height 0
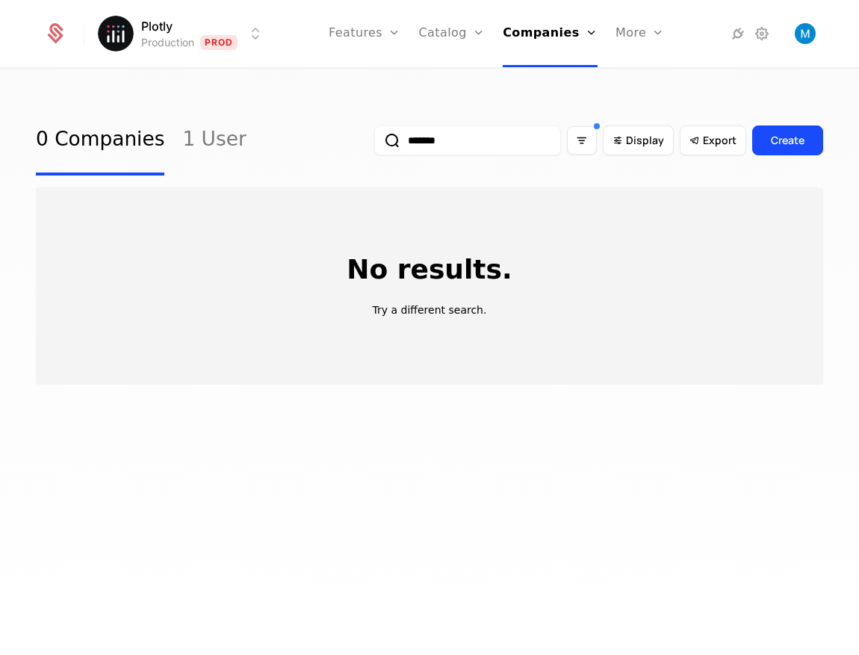
click at [438, 143] on input "*******" at bounding box center [467, 140] width 187 height 30
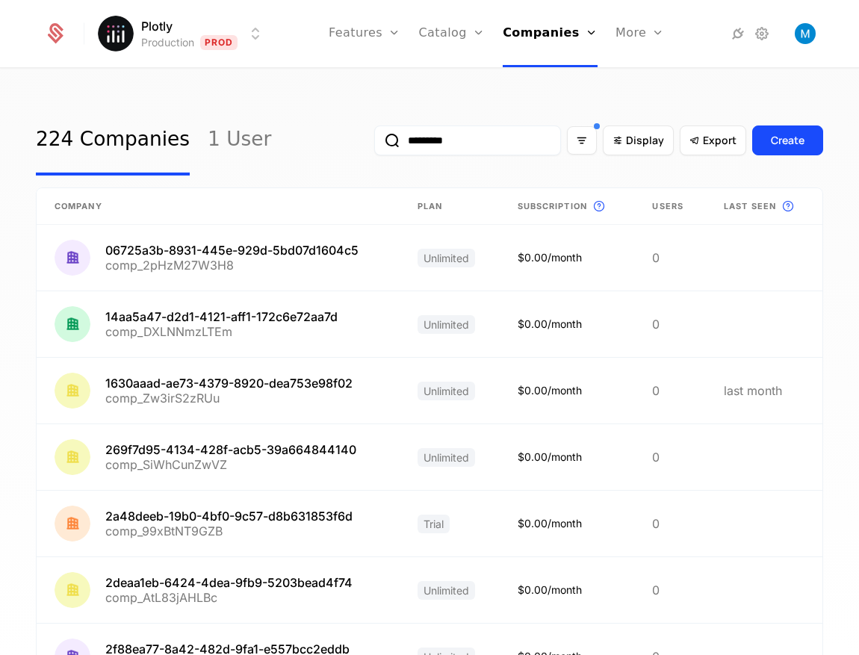
type input "*********"
click at [374, 143] on button "submit" at bounding box center [374, 143] width 0 height 0
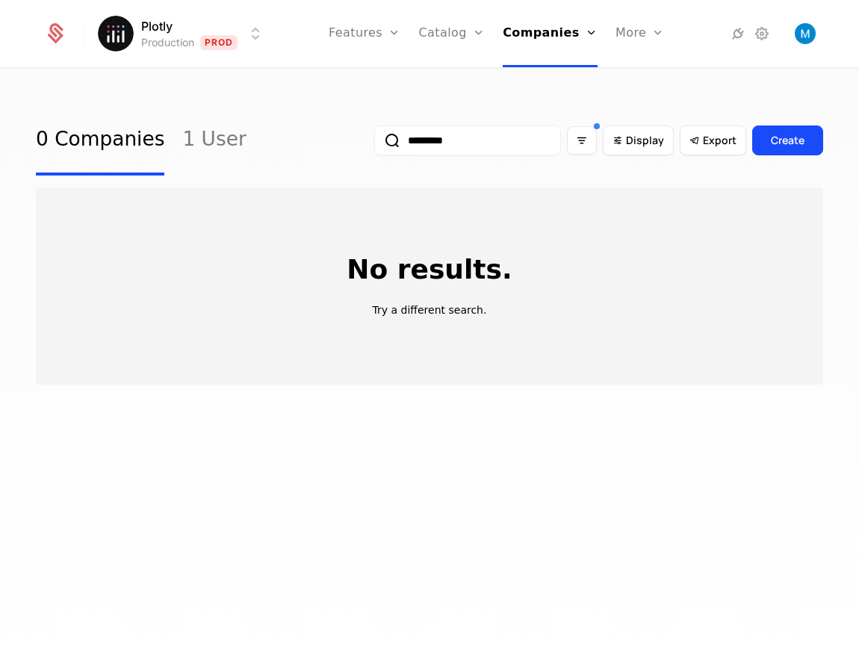
click at [438, 143] on input "*********" at bounding box center [467, 140] width 187 height 30
